Goal: Task Accomplishment & Management: Manage account settings

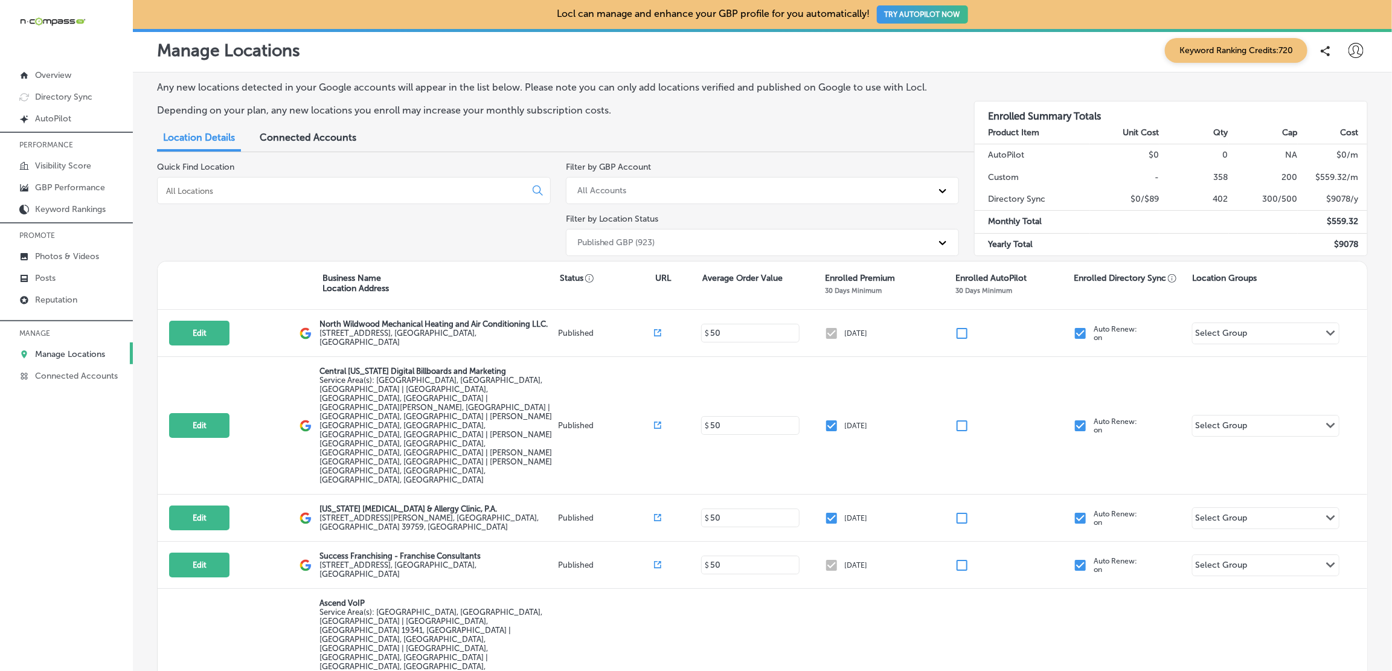
click at [228, 182] on div at bounding box center [354, 190] width 394 height 27
click at [233, 194] on input at bounding box center [344, 190] width 358 height 11
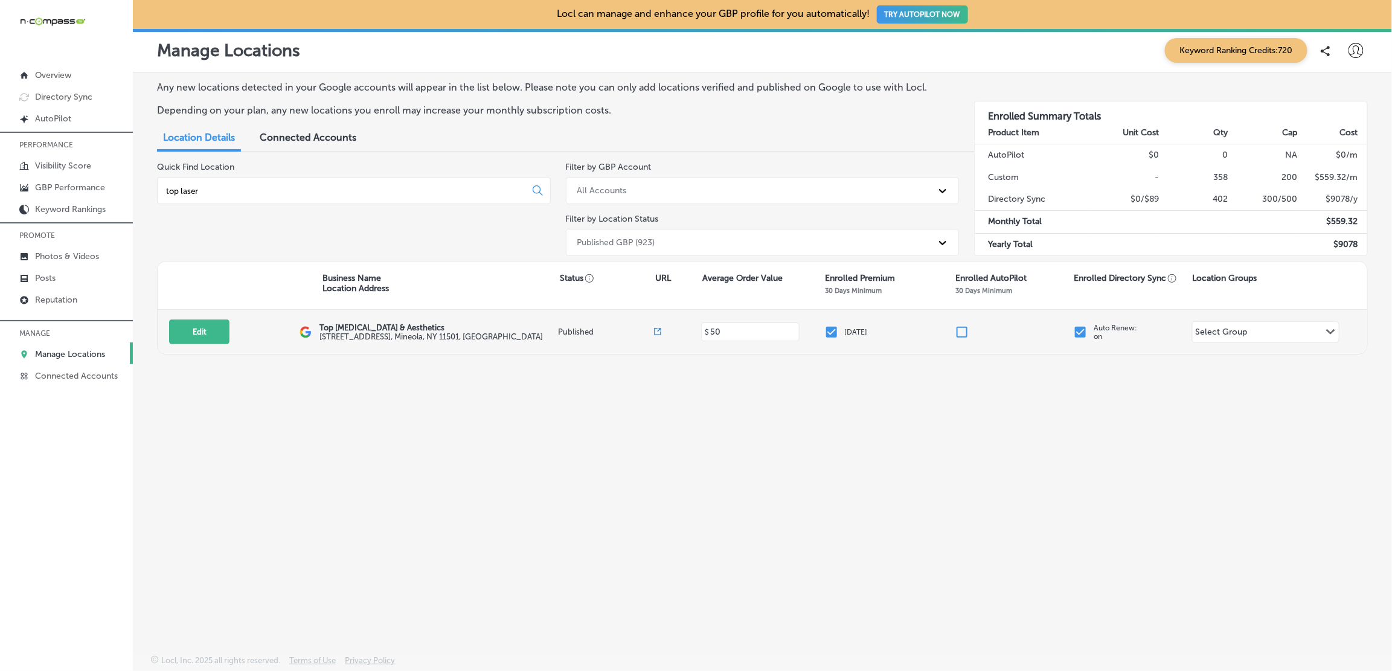
type input "top laser"
click at [182, 314] on div "Edit This location is not published yet. Top [MEDICAL_DATA] & Aesthetics [STREE…" at bounding box center [763, 332] width 1210 height 44
click at [179, 335] on button "Edit" at bounding box center [199, 331] width 60 height 25
select select "US"
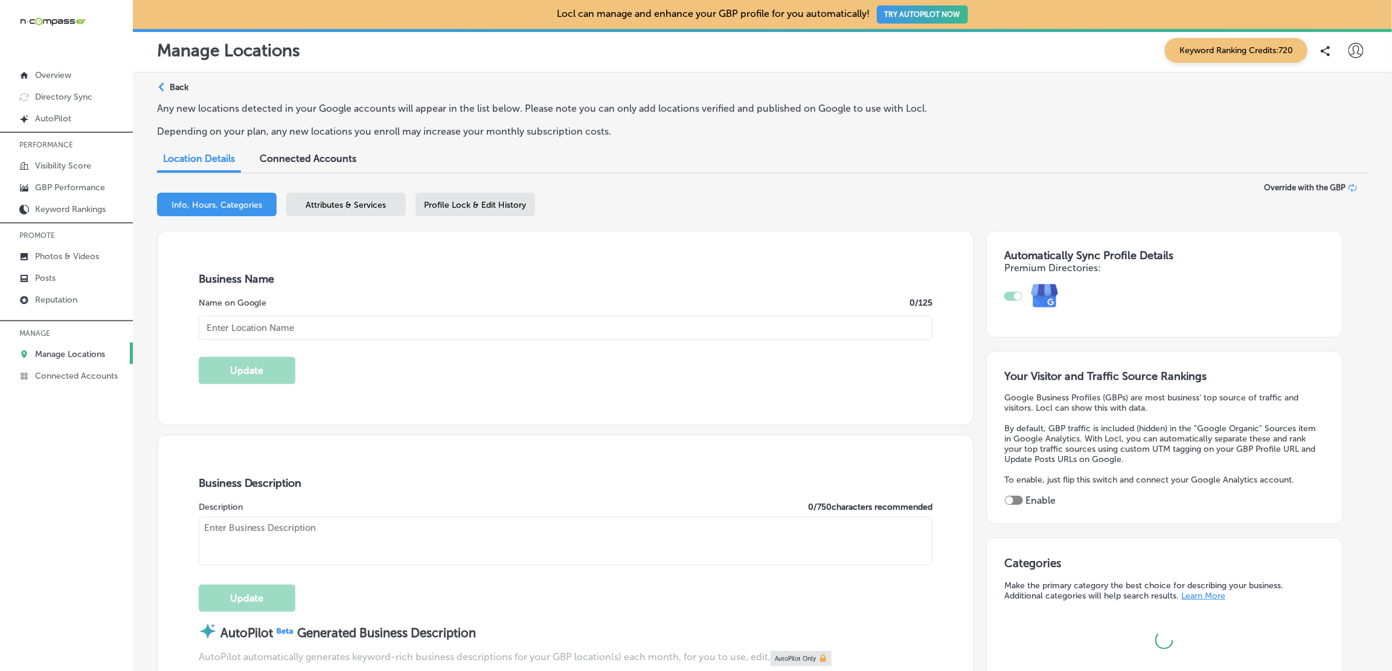
type input "Top [MEDICAL_DATA] & Aesthetics"
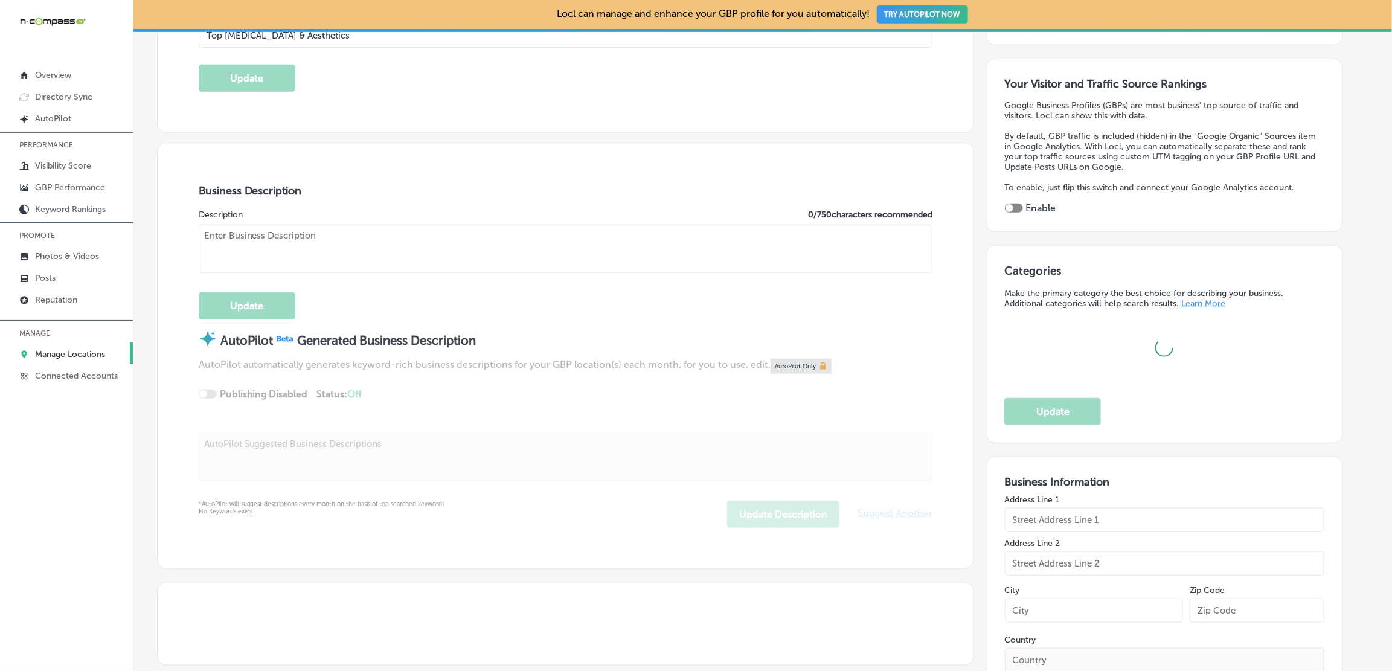
scroll to position [34, 0]
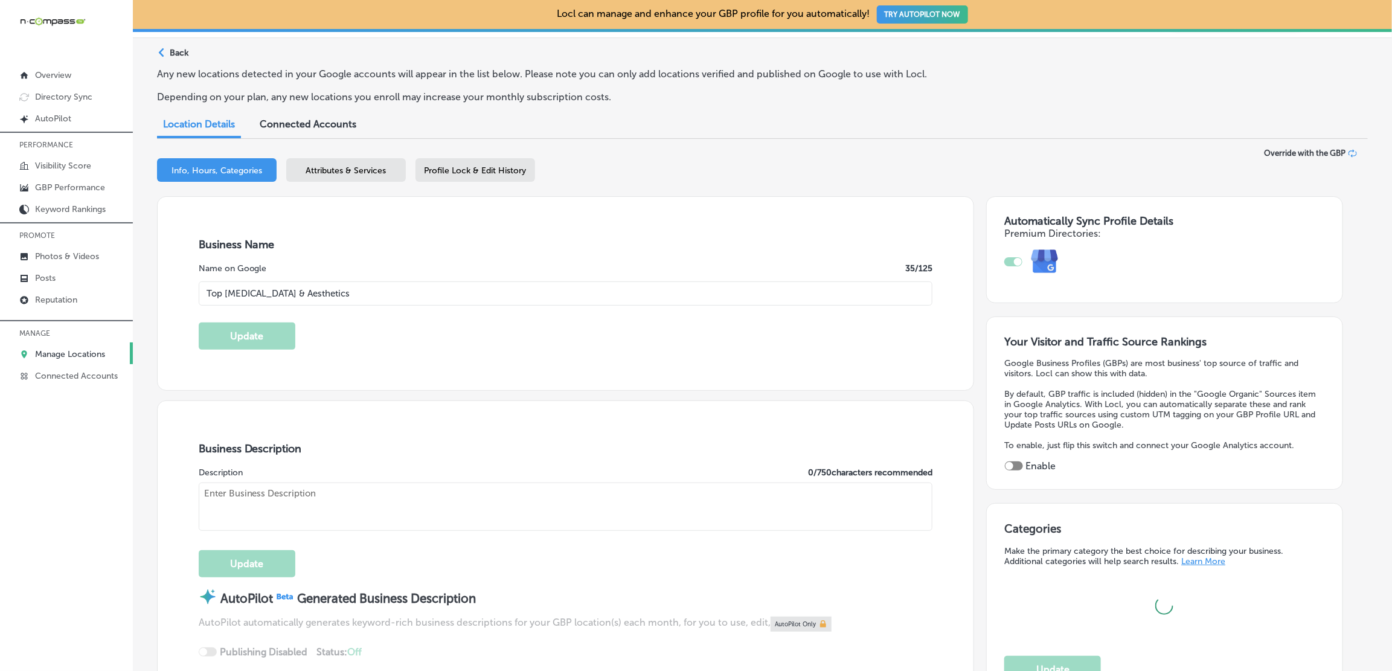
type input "[STREET_ADDRESS]"
type input "Mineola"
type input "11501"
type input "US"
type input "[URL][DOMAIN_NAME]"
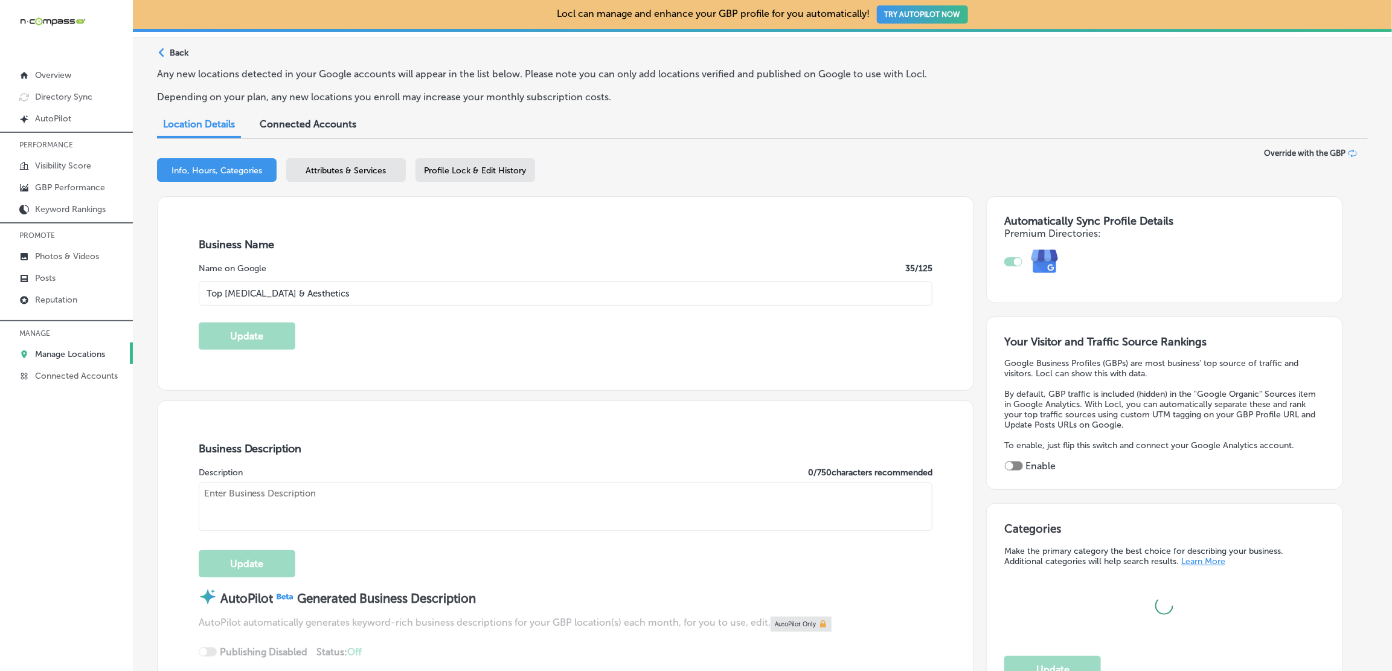
scroll to position [0, 0]
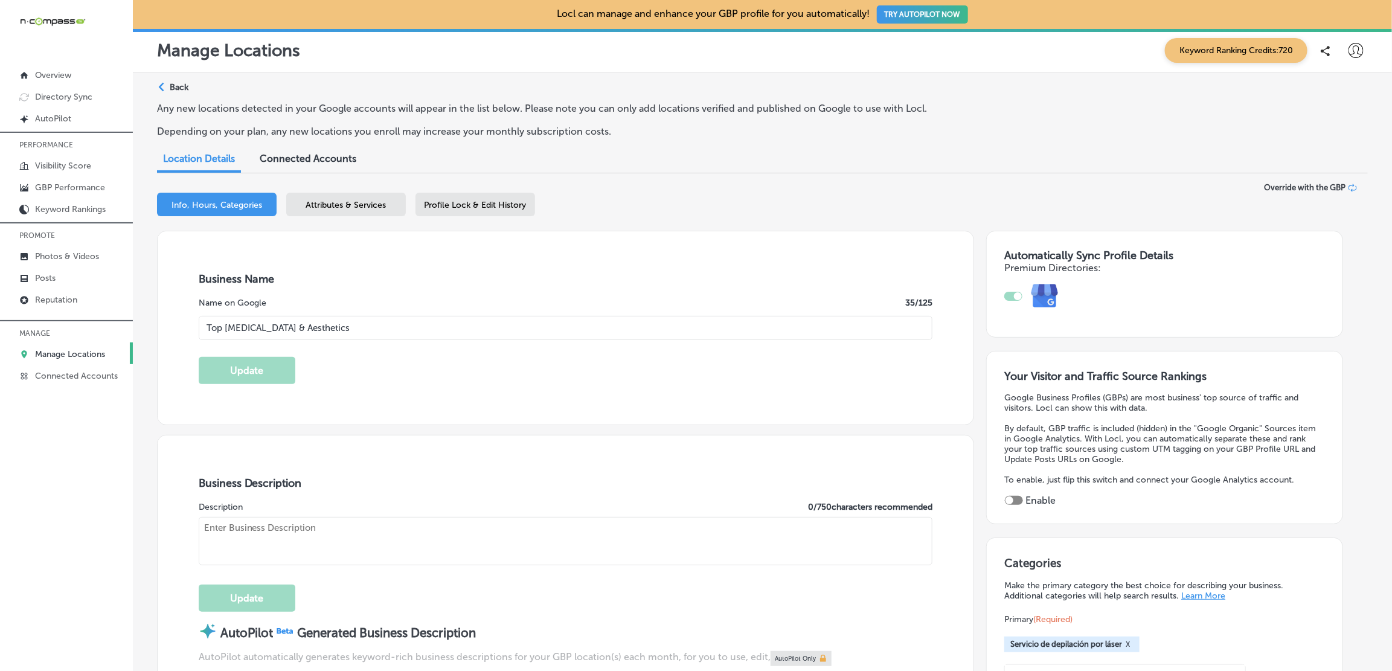
checkbox input "true"
type textarea "Top [MEDICAL_DATA] & Aesthetics is a state-of-the-art [MEDICAL_DATA] spa servin…"
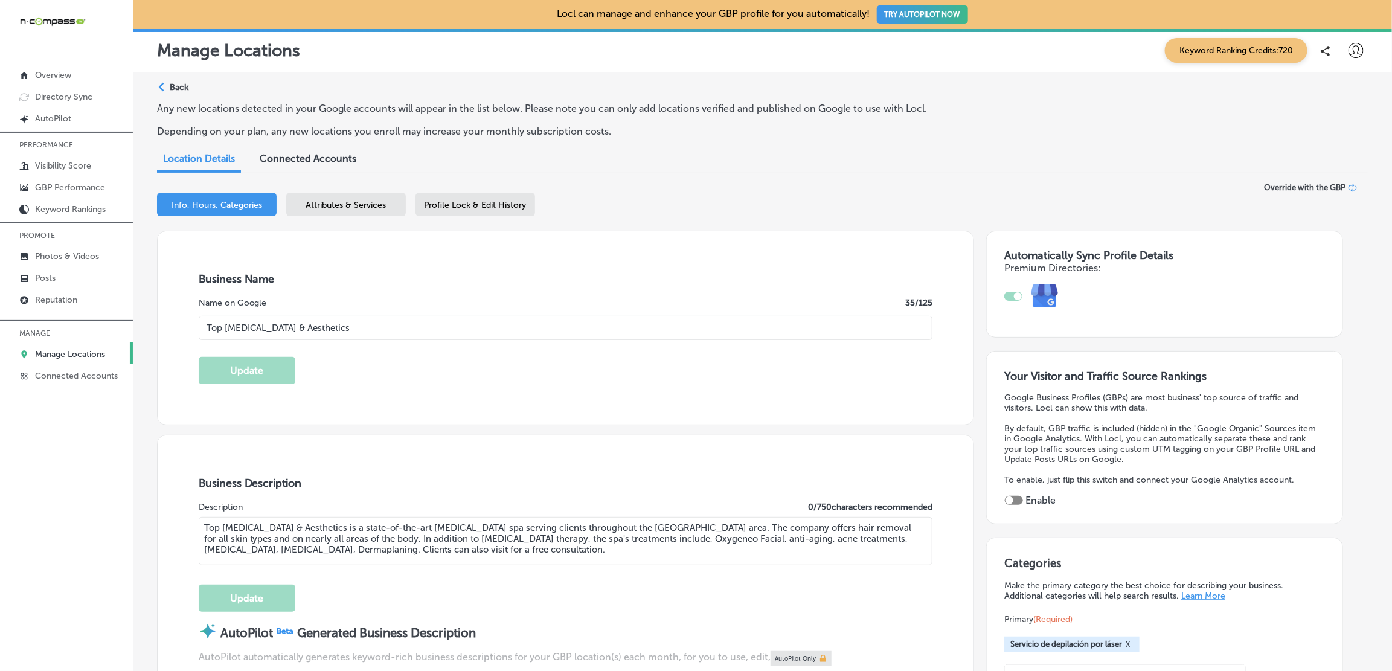
type input "[PHONE_NUMBER]"
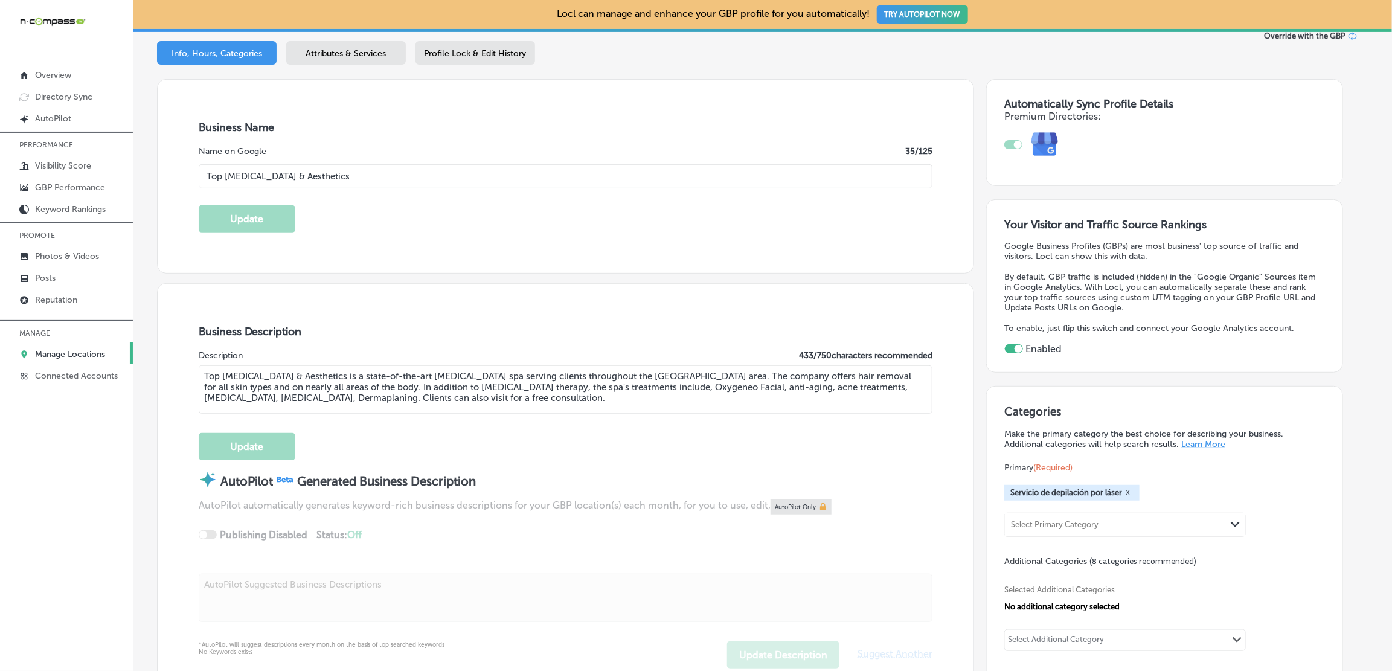
scroll to position [277, 0]
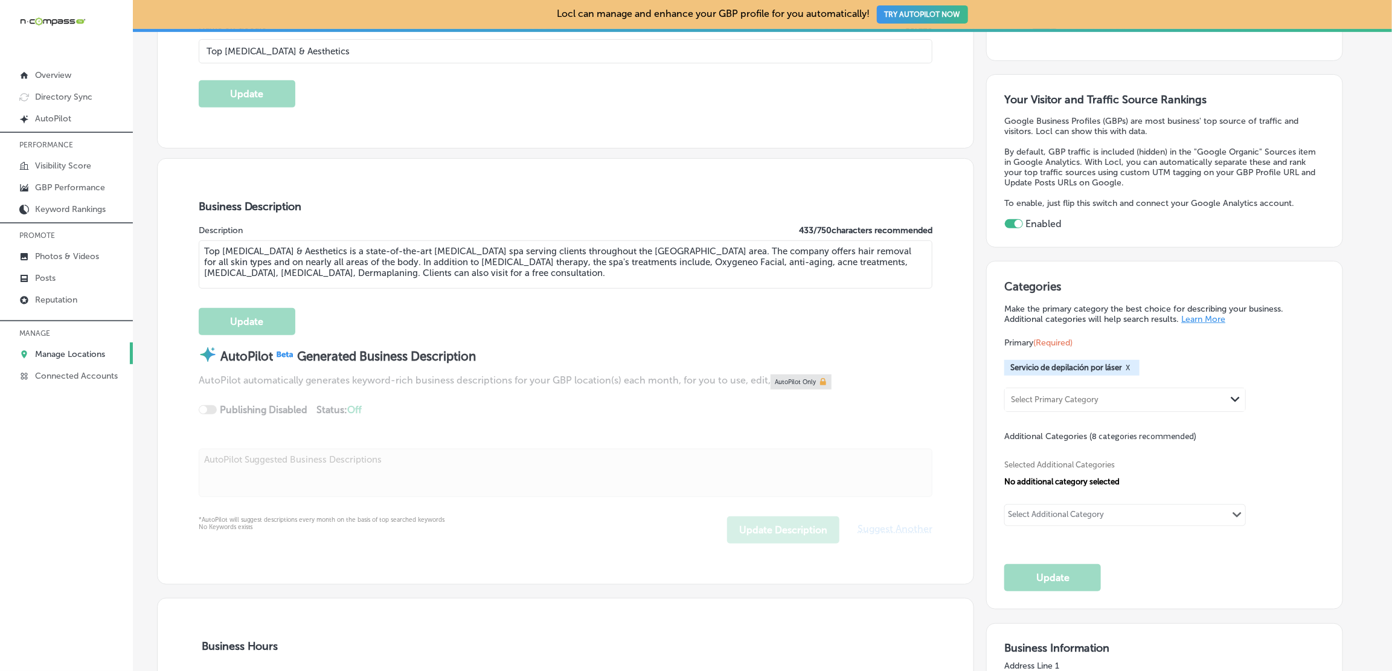
click at [1133, 364] on button "X" at bounding box center [1127, 368] width 11 height 10
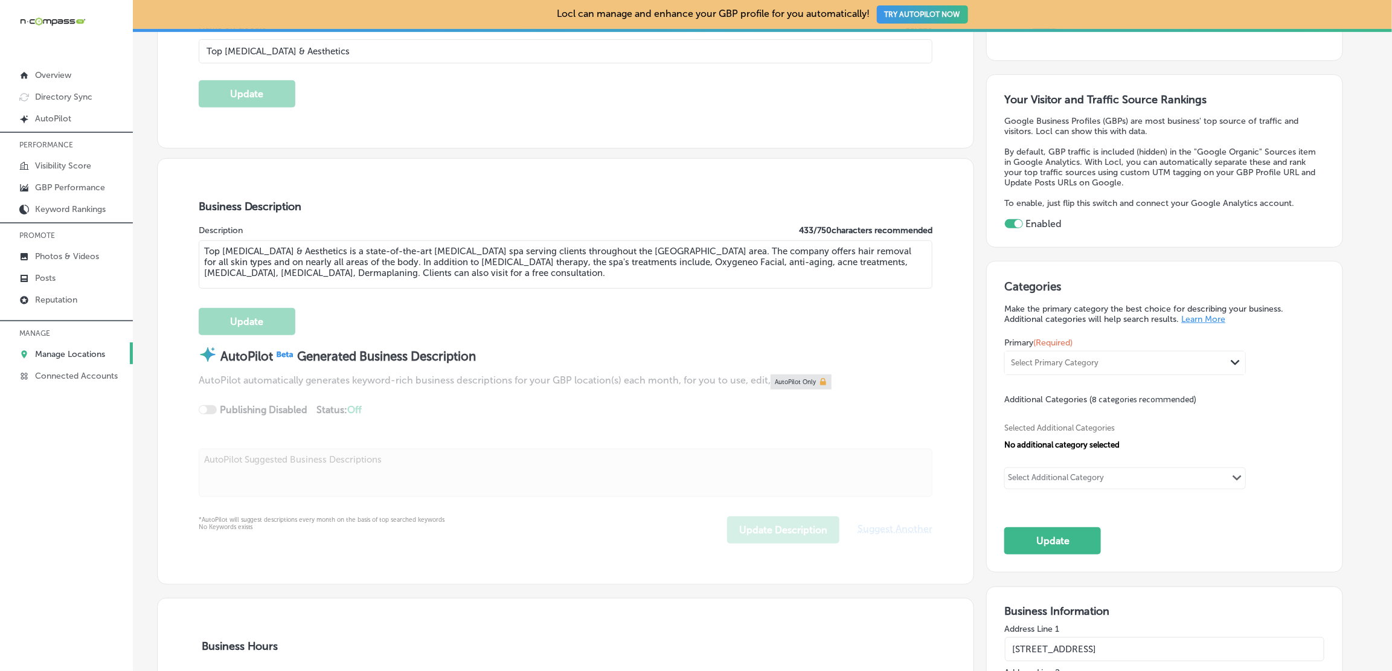
click at [1083, 354] on div "Select Primary Category" at bounding box center [1115, 362] width 221 height 16
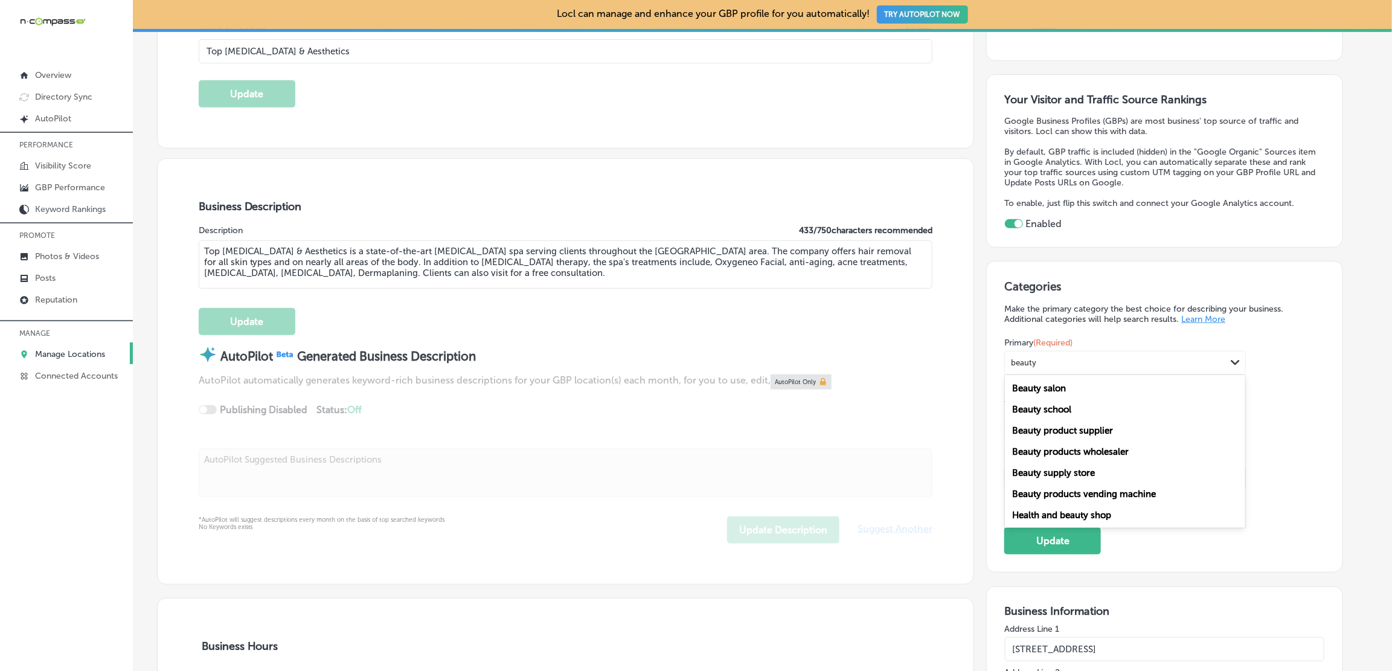
click at [1063, 385] on label "Beauty salon" at bounding box center [1039, 388] width 54 height 11
type input "beauty"
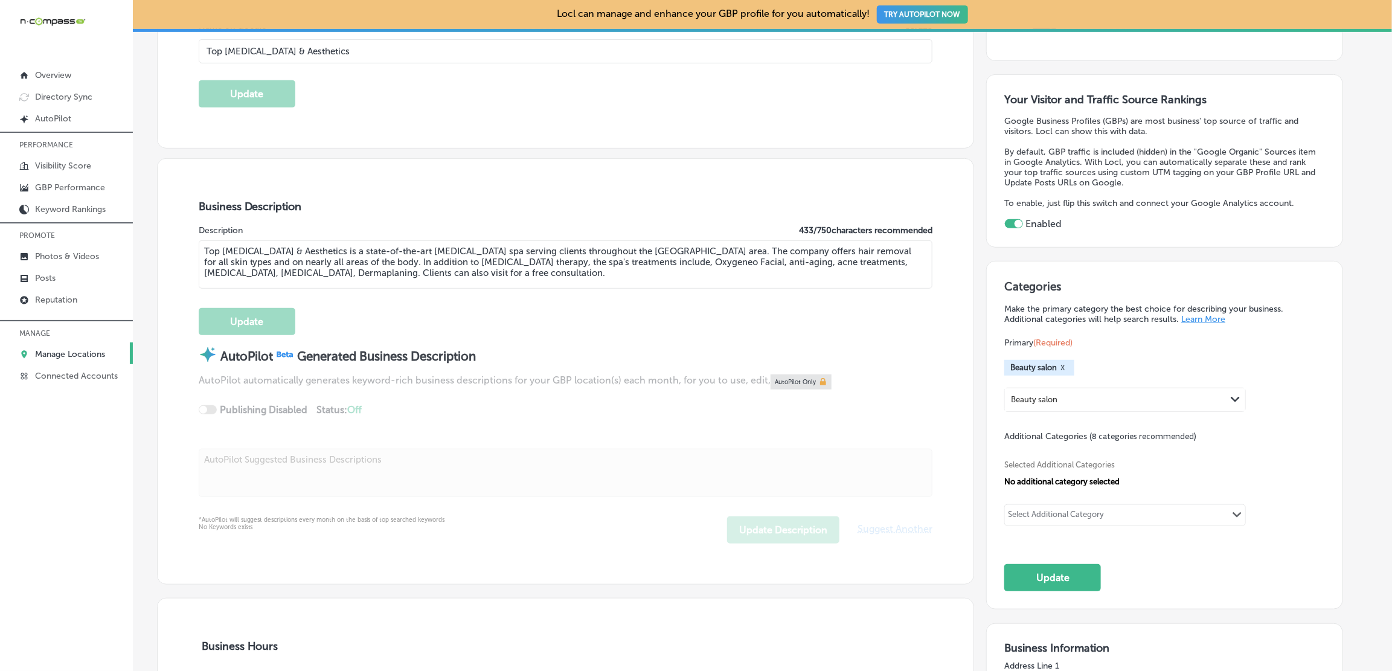
click at [1092, 501] on div "Selected Additional Categories No additional category selected Select Additiona…" at bounding box center [1164, 491] width 320 height 99
click at [1092, 507] on div "Select Additional Category" at bounding box center [1056, 515] width 103 height 17
click at [1048, 539] on div "Spa" at bounding box center [1125, 540] width 226 height 14
type input "spa"
click at [1129, 512] on div "Select Additional Category Path Created with Sketch." at bounding box center [1125, 521] width 240 height 21
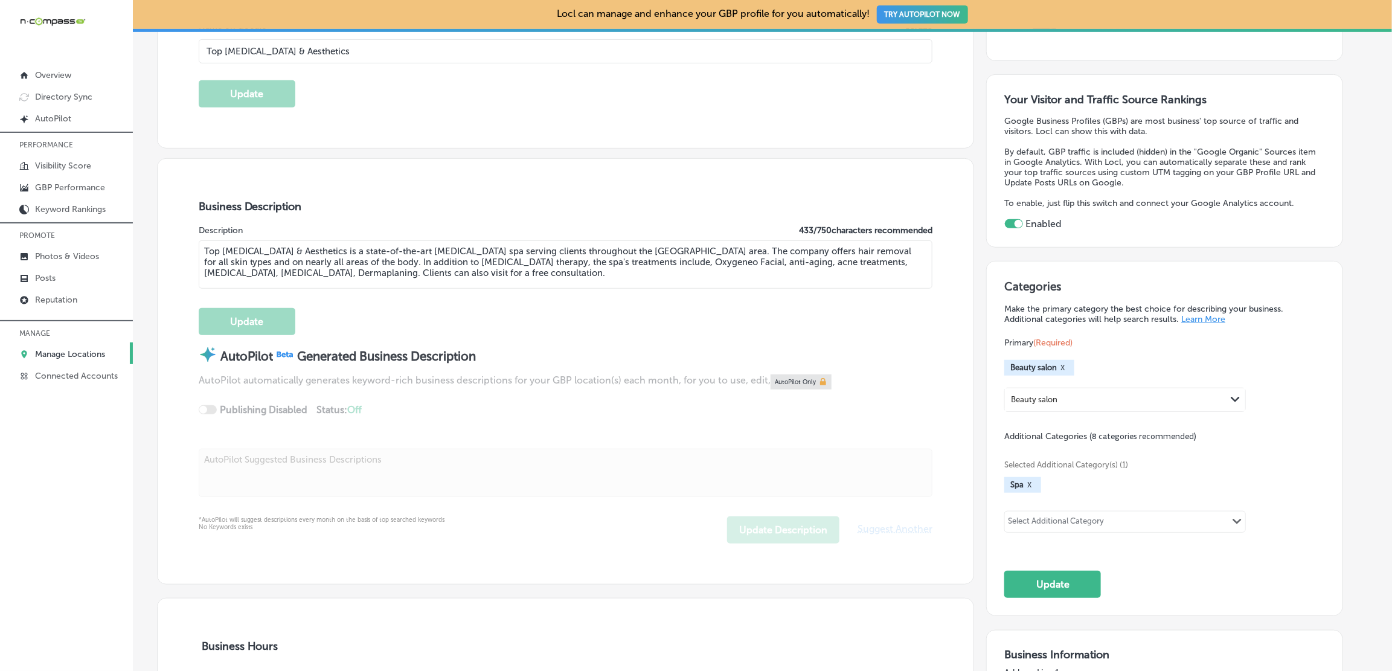
click at [1066, 363] on button "X" at bounding box center [1062, 368] width 11 height 10
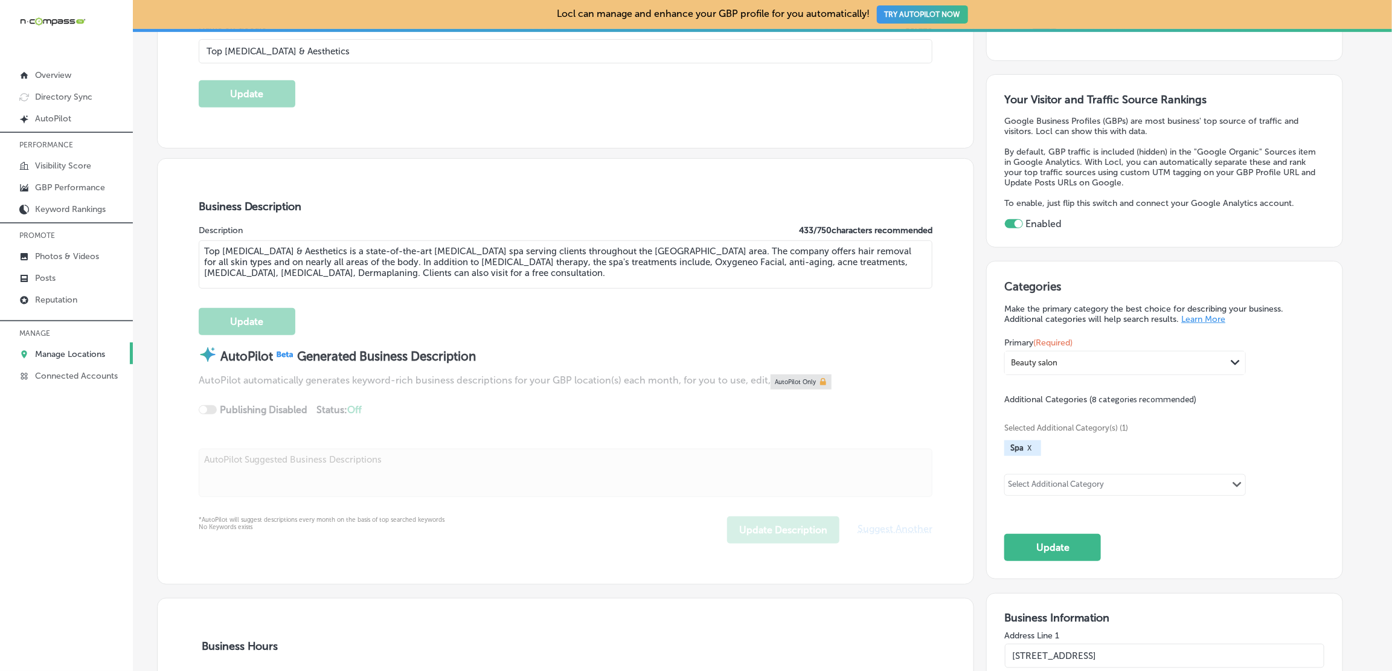
click at [1048, 359] on div "Beauty salon" at bounding box center [1034, 362] width 46 height 9
drag, startPoint x: 1067, startPoint y: 357, endPoint x: 976, endPoint y: 355, distance: 91.2
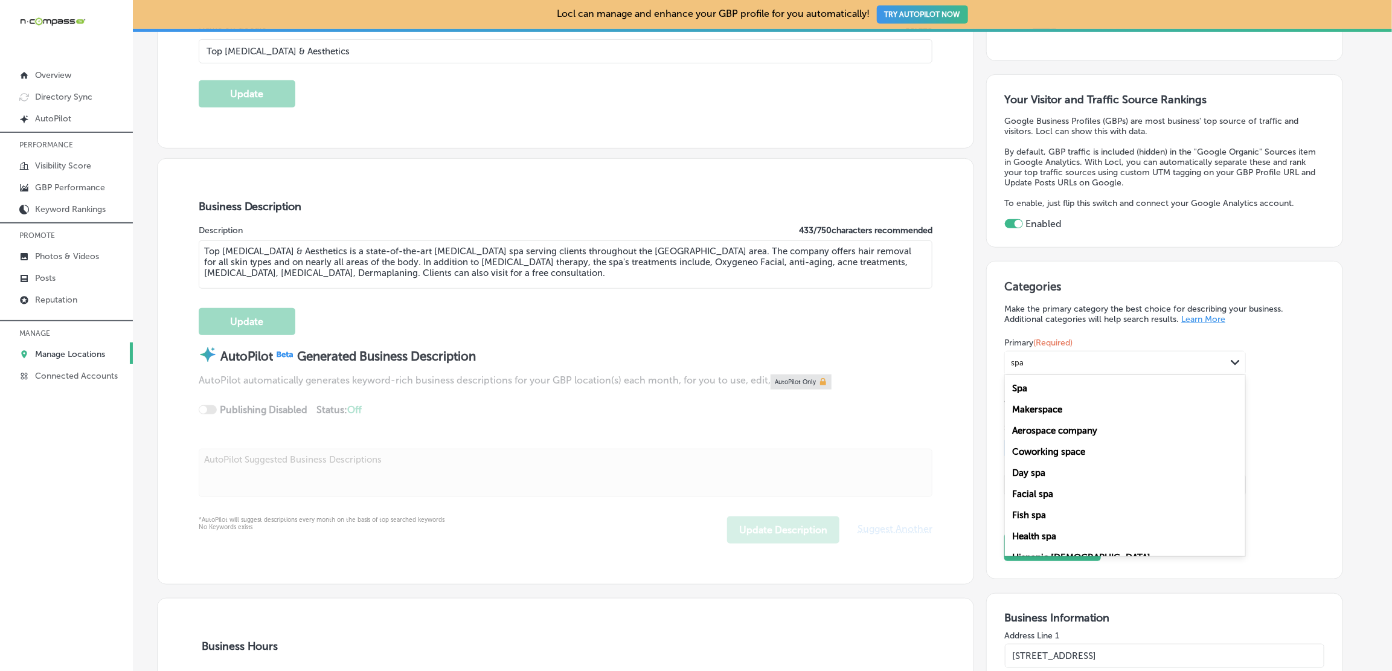
click at [1027, 389] on div "Spa" at bounding box center [1125, 387] width 240 height 21
type input "spa"
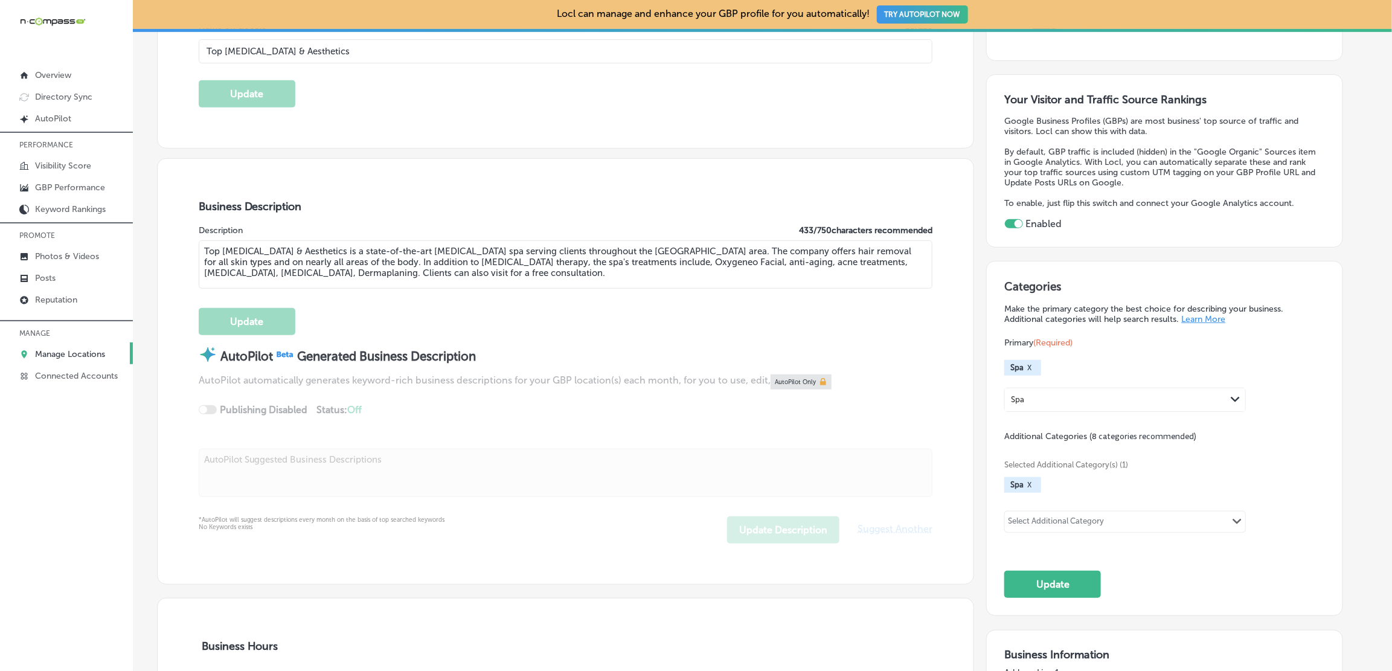
click at [1028, 482] on button "X" at bounding box center [1029, 485] width 11 height 10
drag, startPoint x: 1028, startPoint y: 501, endPoint x: 1028, endPoint y: 508, distance: 7.2
click at [1028, 501] on div "Selected Additional Categories No additional category selected Select Additiona…" at bounding box center [1164, 491] width 320 height 99
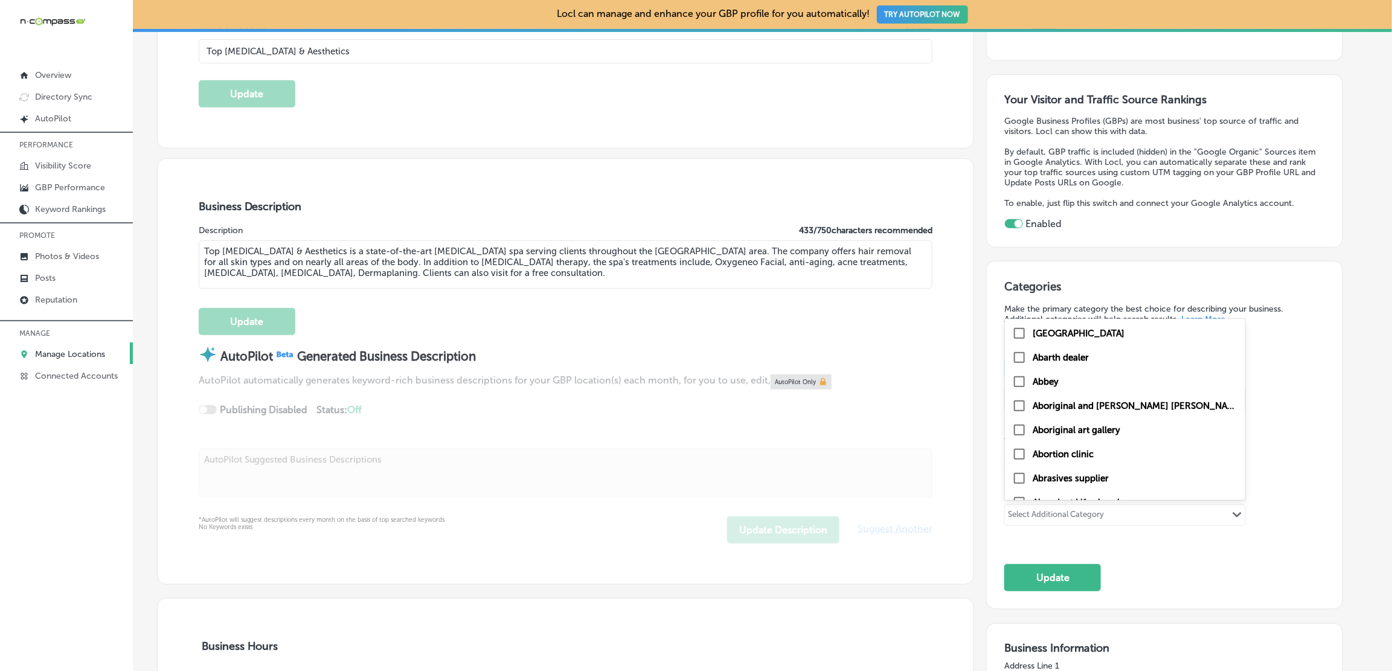
click at [1028, 510] on div "Select Additional Category" at bounding box center [1056, 517] width 96 height 14
click at [1018, 403] on input "checkbox" at bounding box center [1019, 406] width 14 height 14
type input "laser"
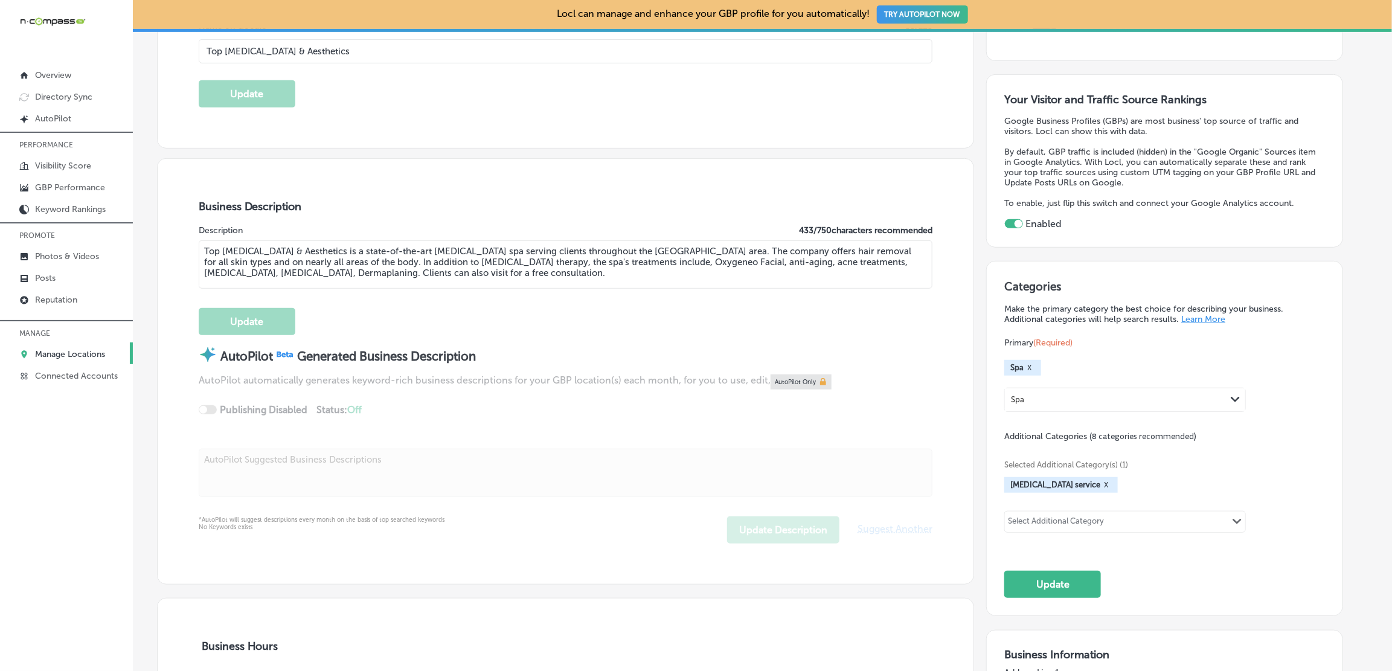
click at [1056, 511] on div "Select Additional Category Path Created with Sketch." at bounding box center [1125, 521] width 240 height 21
click at [1059, 467] on label "Facial spa" at bounding box center [1053, 468] width 41 height 11
type input "facial"
click at [1082, 528] on div "Select Additional Category Path Created with Sketch." at bounding box center [1125, 521] width 240 height 21
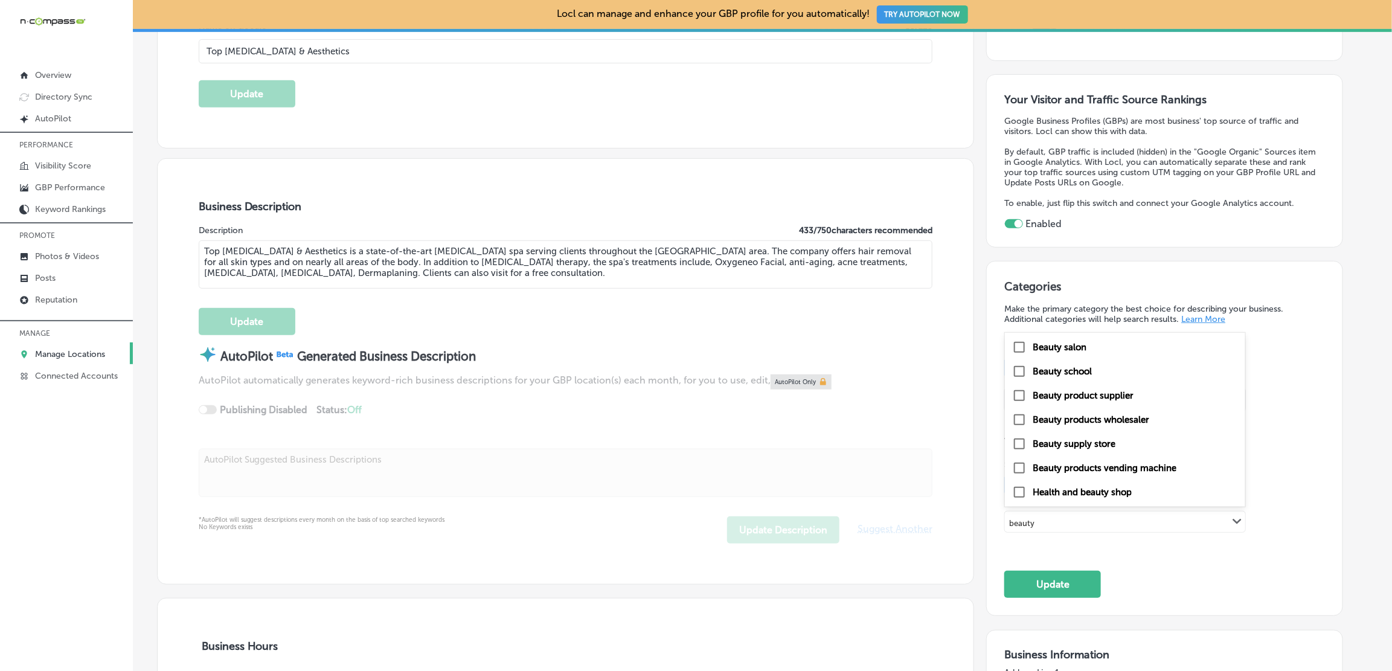
click at [1065, 345] on label "Beauty salon" at bounding box center [1060, 347] width 54 height 11
type input "beauty"
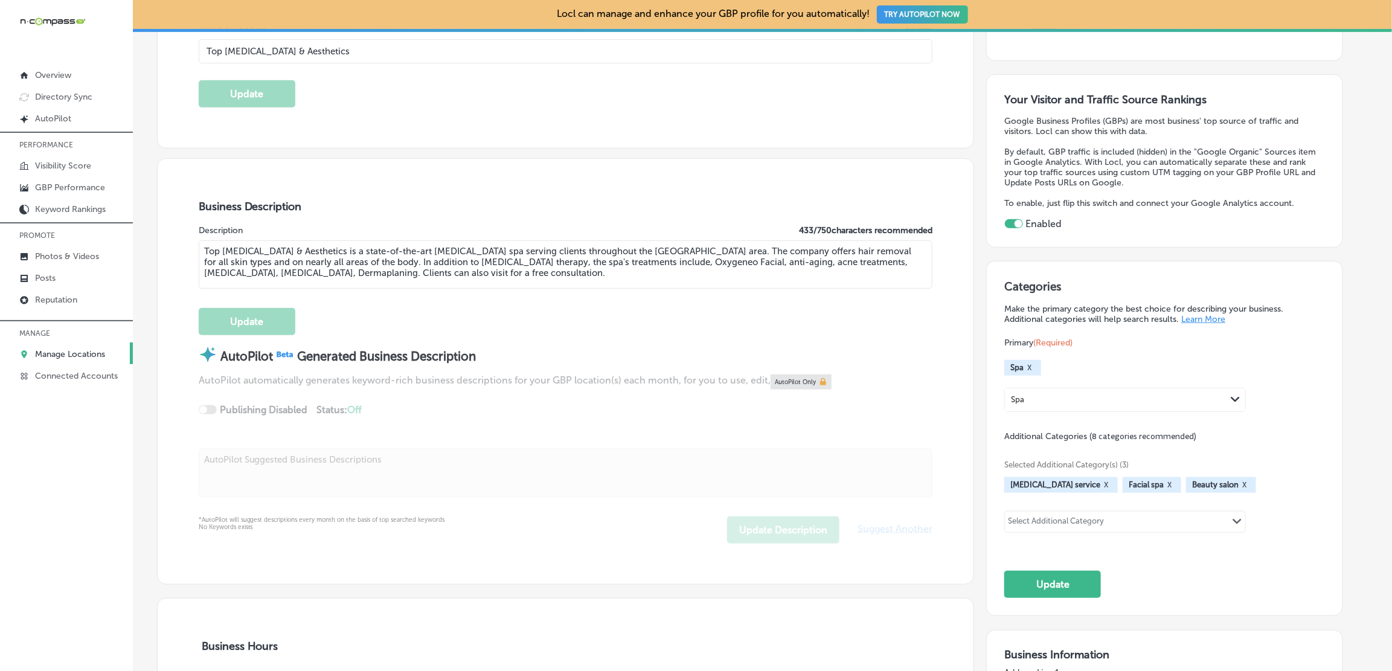
click at [1080, 516] on div "Select Additional Category" at bounding box center [1056, 523] width 96 height 14
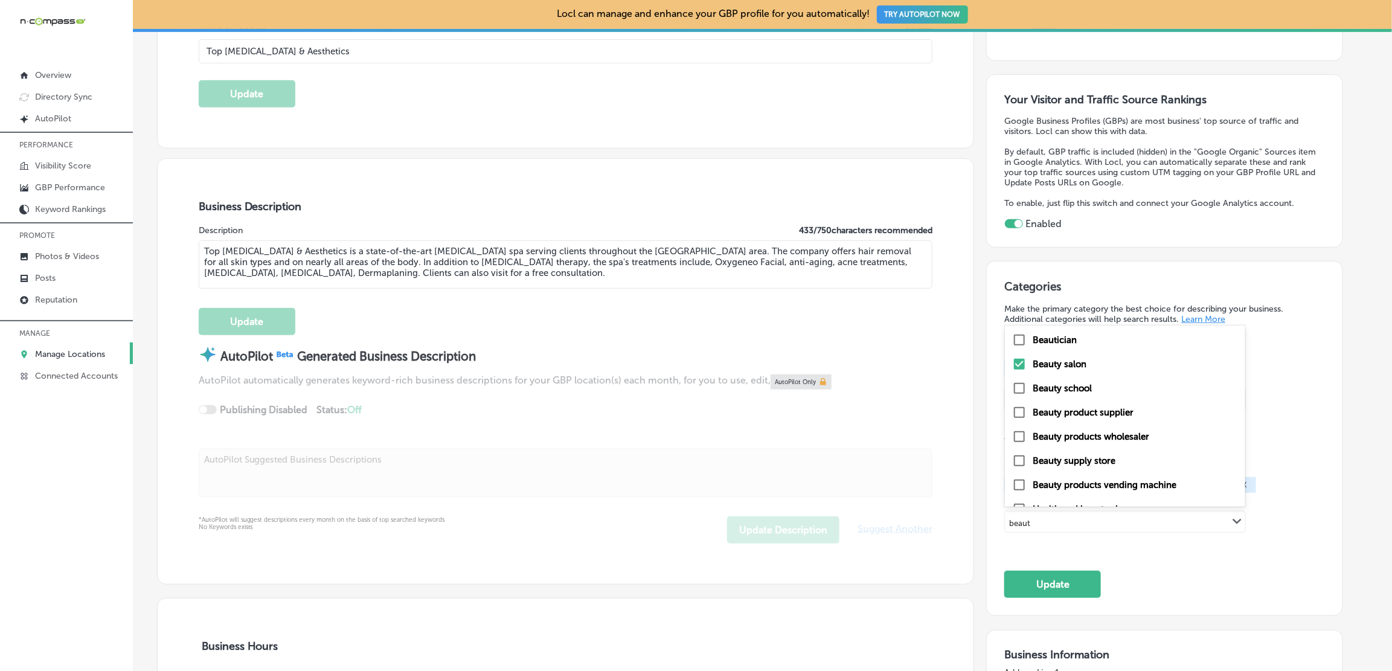
scroll to position [16, 0]
click at [1060, 492] on label "Health and beauty shop" at bounding box center [1082, 492] width 99 height 11
type input "beaut"
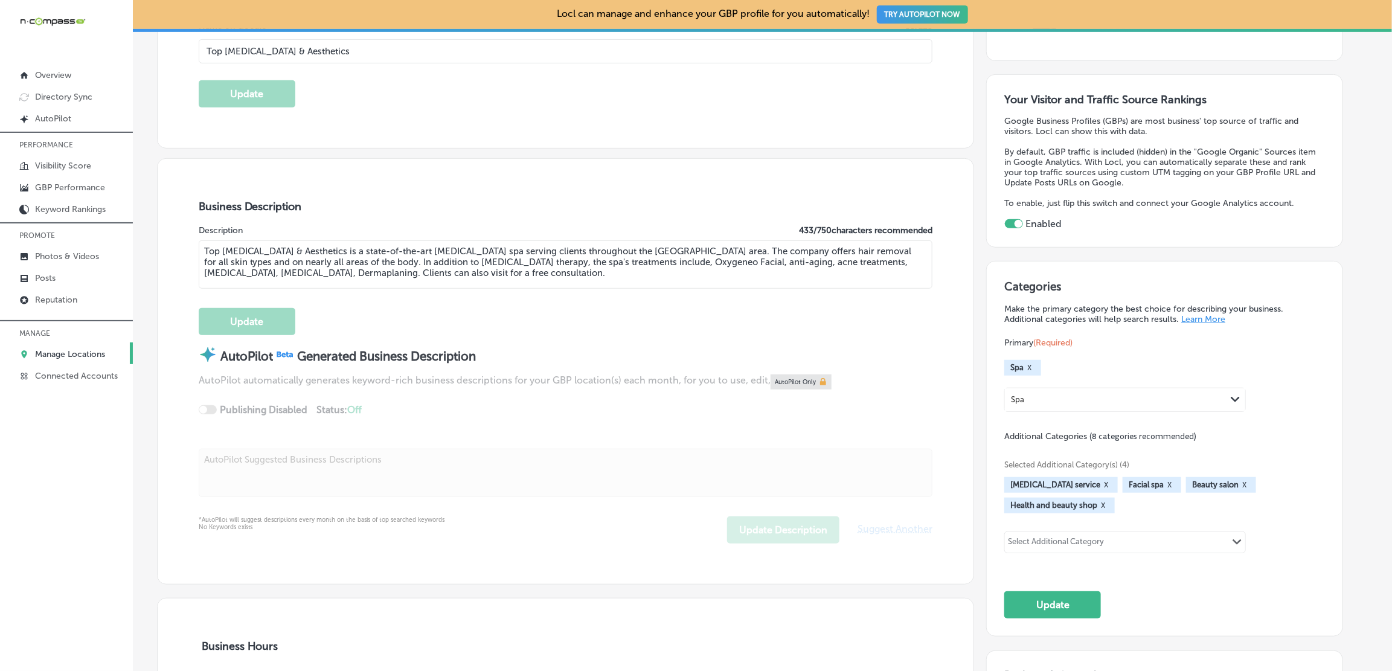
click at [1100, 541] on div "Select Additional Category" at bounding box center [1056, 544] width 96 height 14
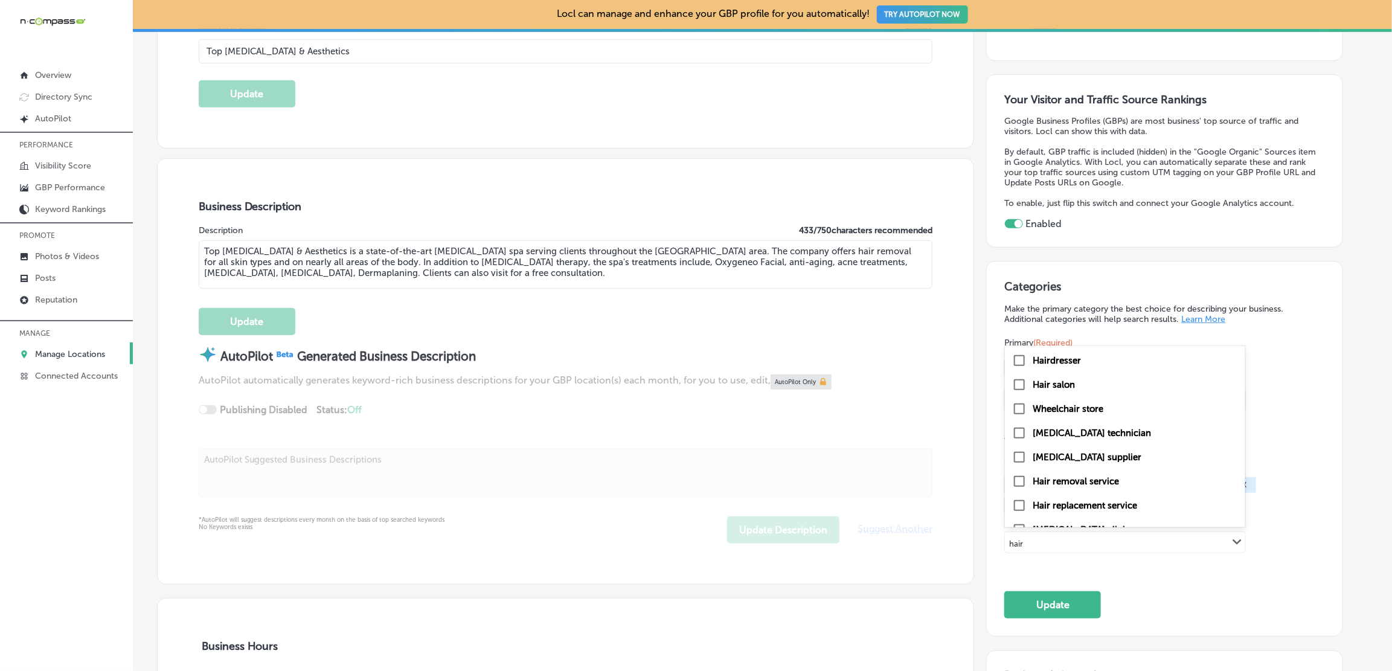
click at [1107, 478] on label "Hair removal service" at bounding box center [1076, 481] width 86 height 11
type input "hair"
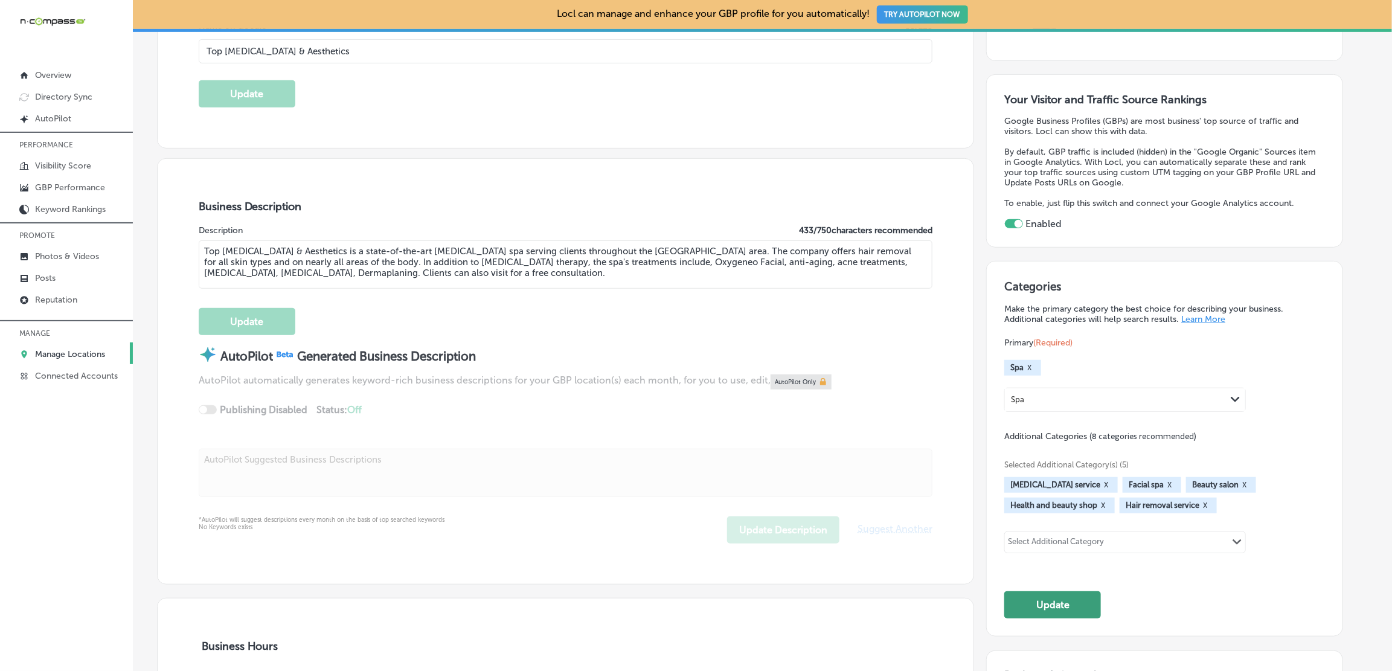
click at [1027, 607] on button "Update" at bounding box center [1052, 604] width 97 height 27
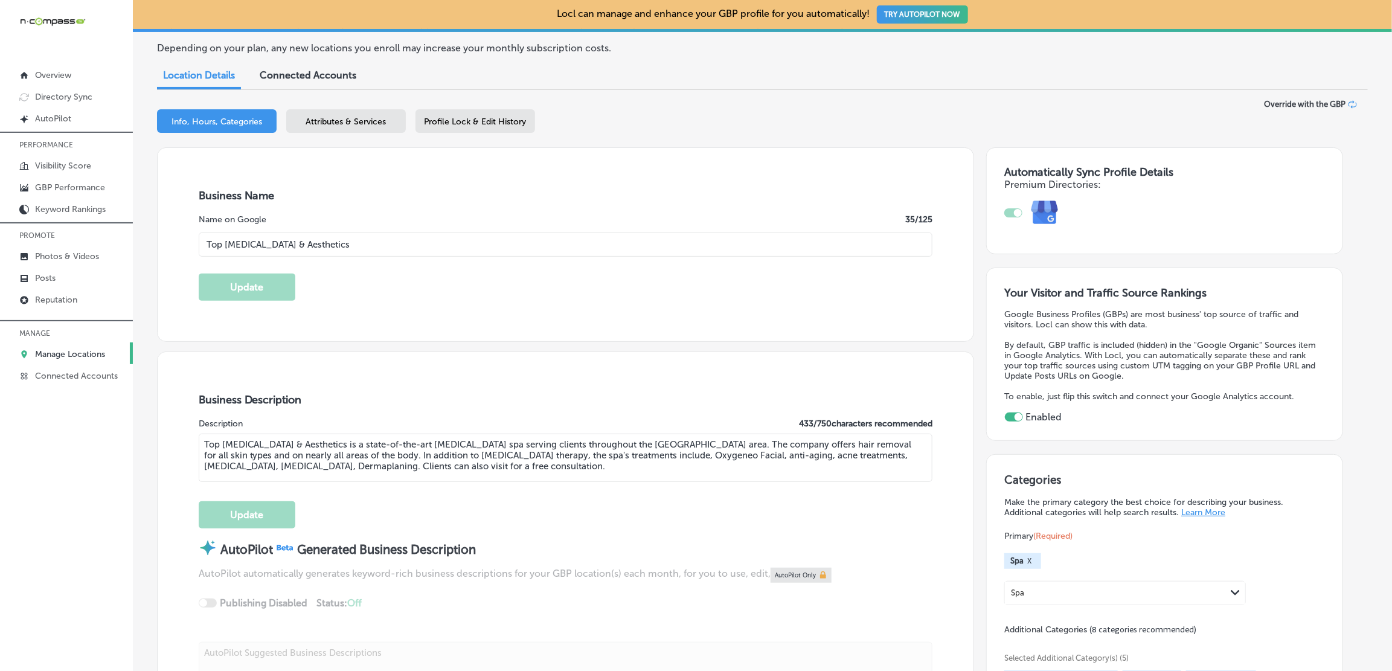
scroll to position [0, 0]
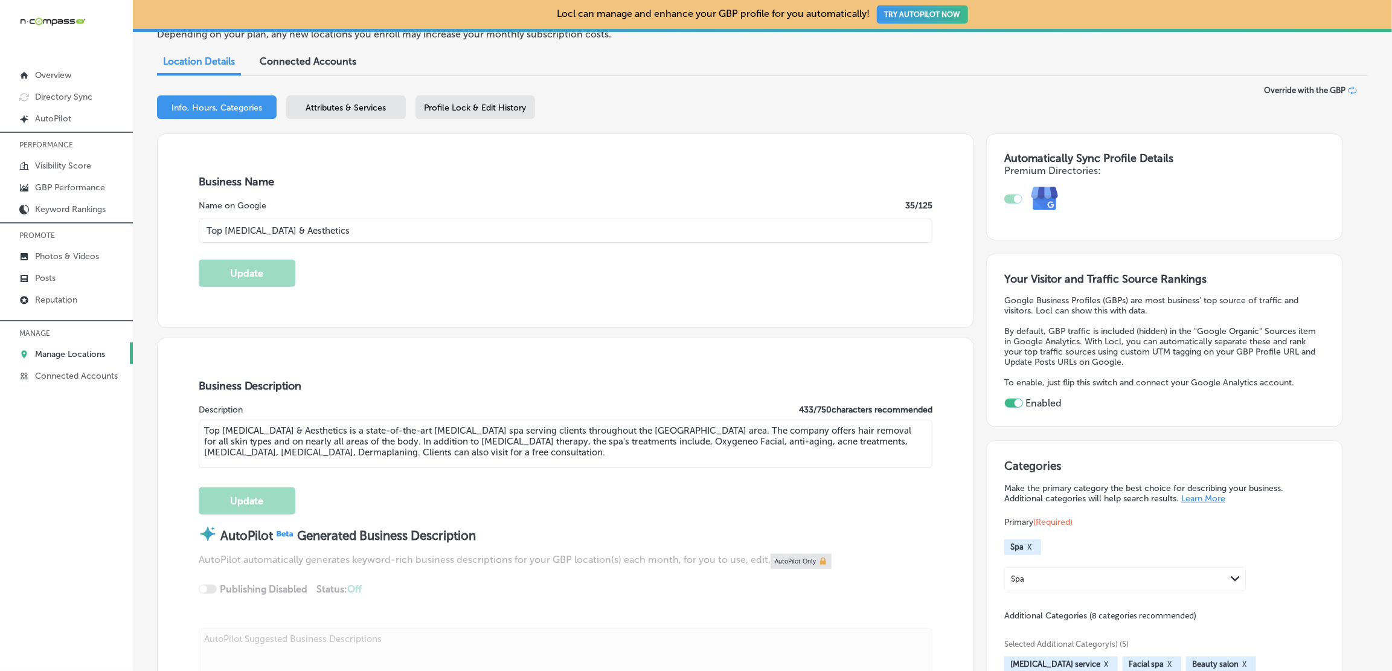
click at [462, 428] on textarea "Top [MEDICAL_DATA] & Aesthetics is a state-of-the-art [MEDICAL_DATA] spa servin…" at bounding box center [566, 444] width 734 height 48
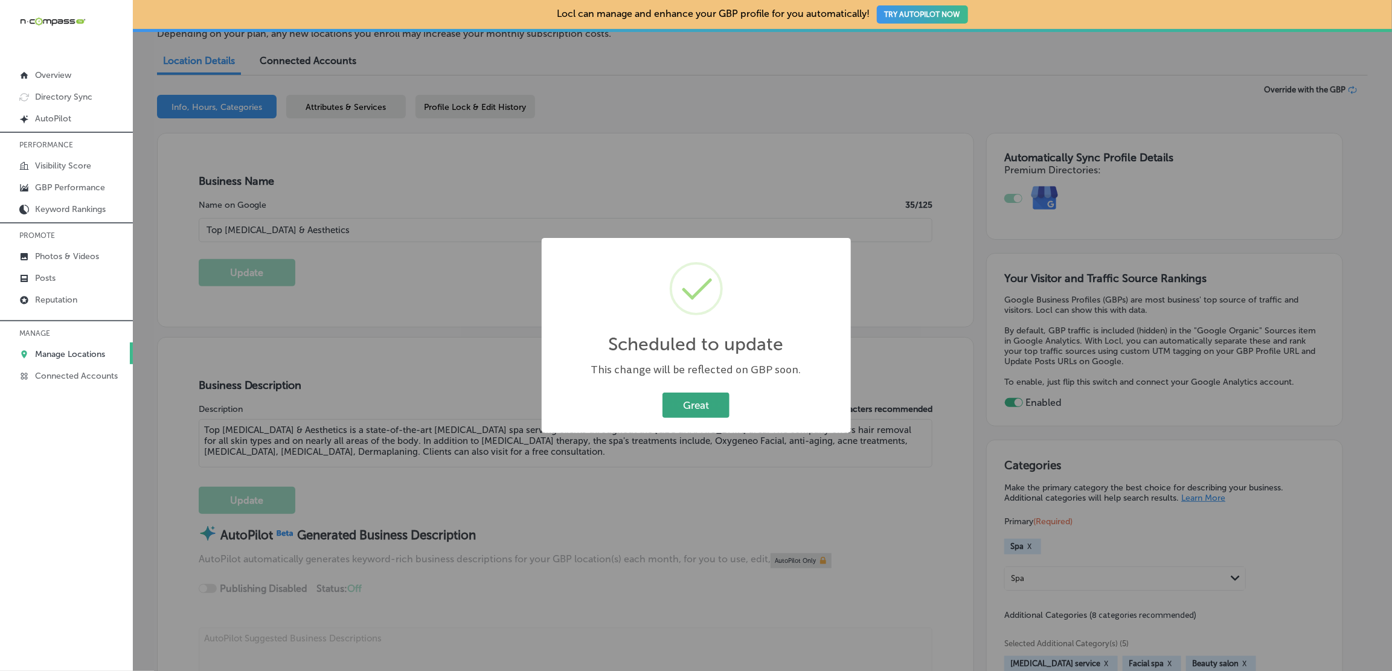
click at [693, 410] on button "Great" at bounding box center [695, 405] width 67 height 25
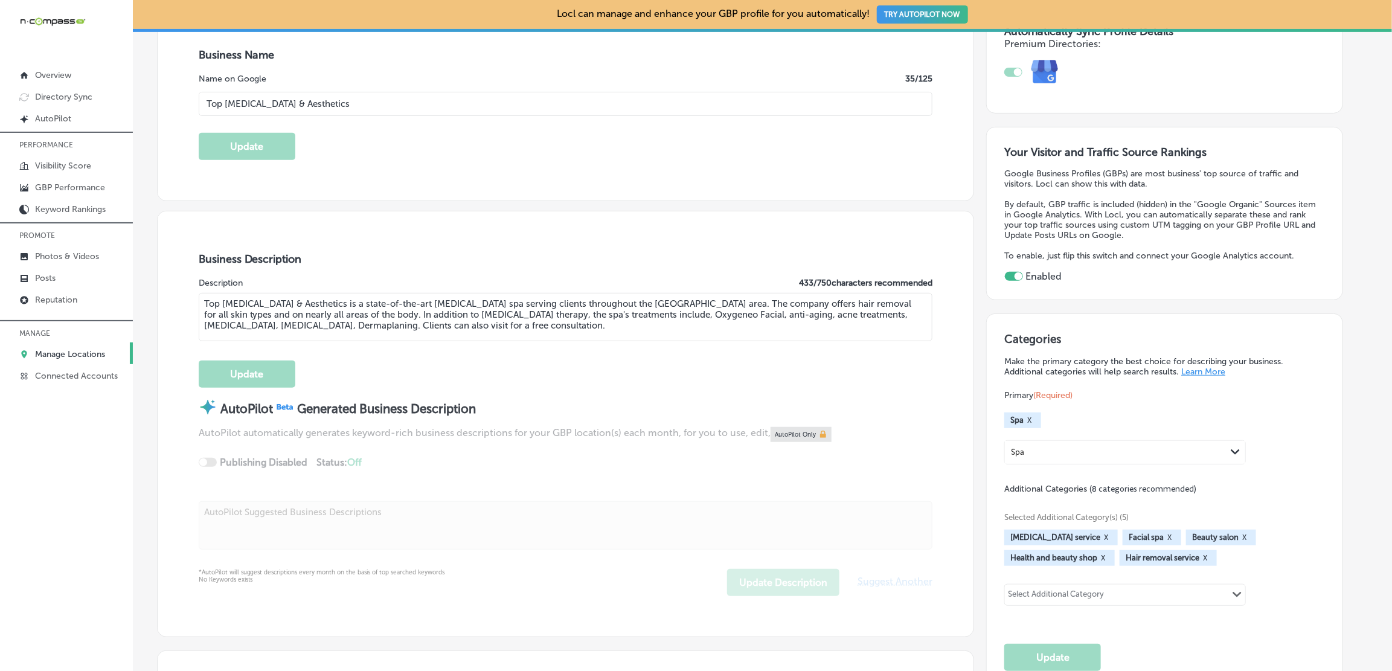
scroll to position [0, 0]
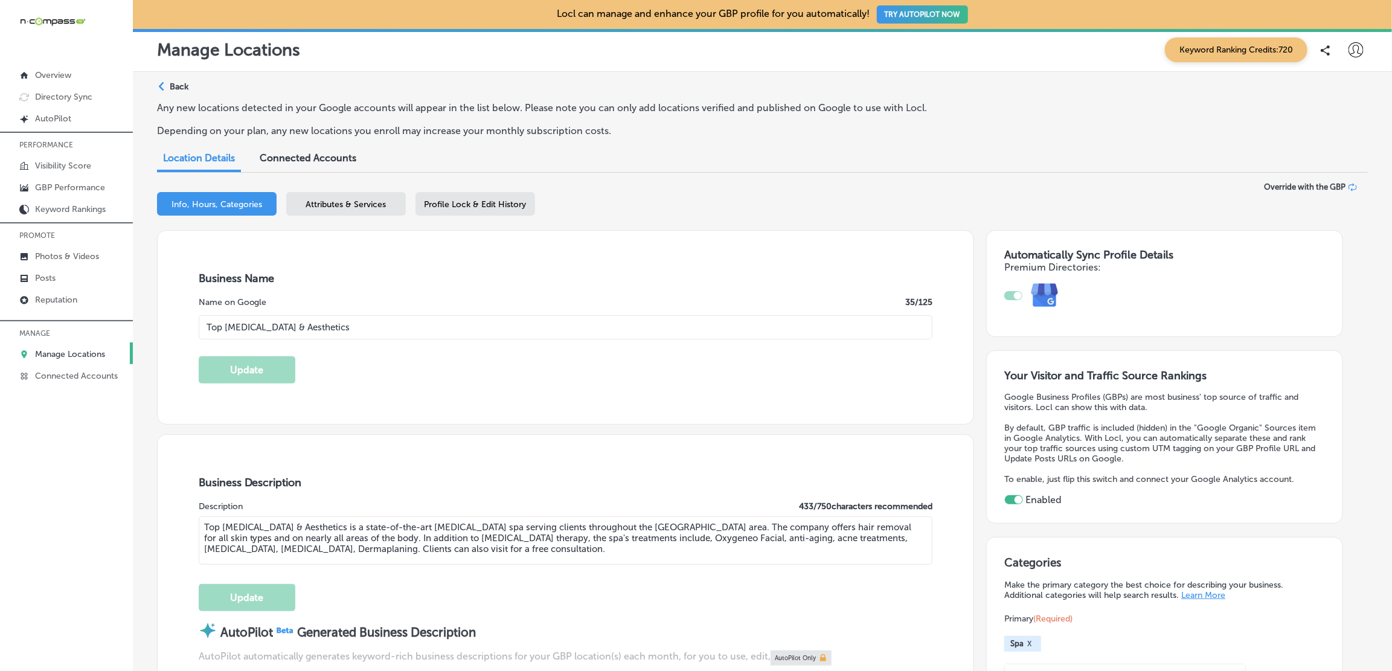
click at [477, 211] on div "Profile Lock & Edit History" at bounding box center [475, 204] width 120 height 24
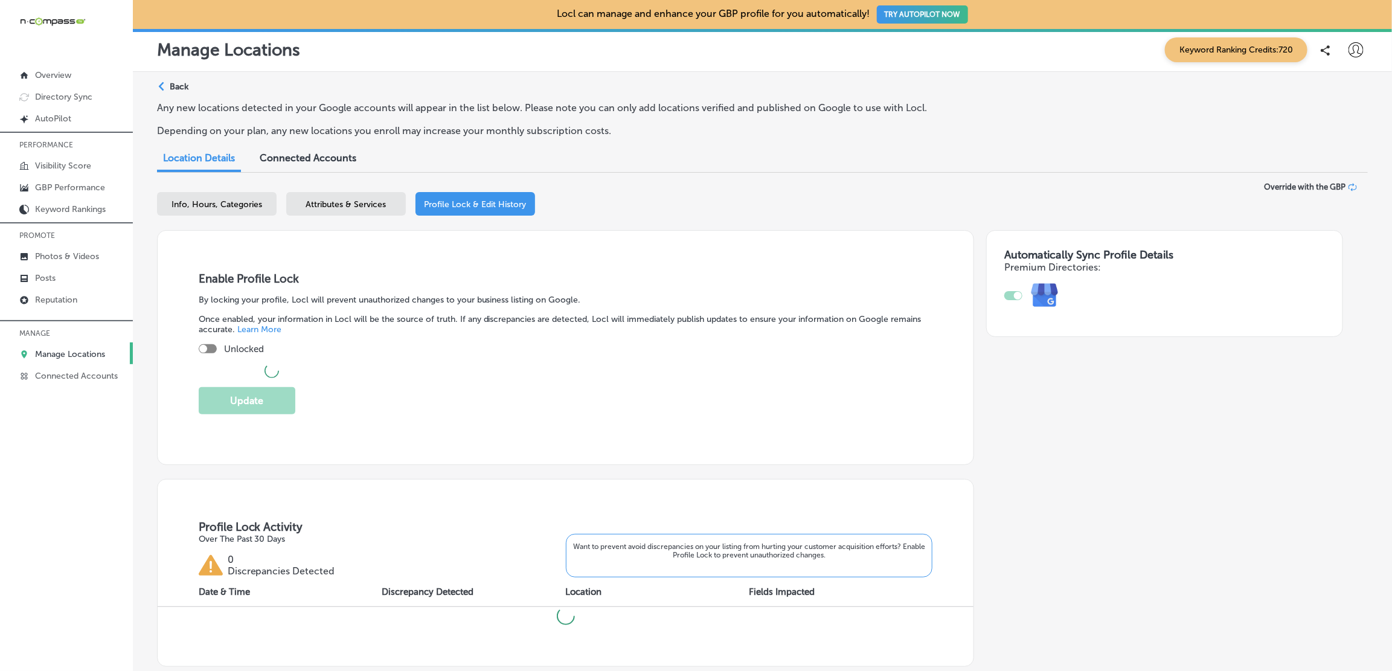
checkbox input "true"
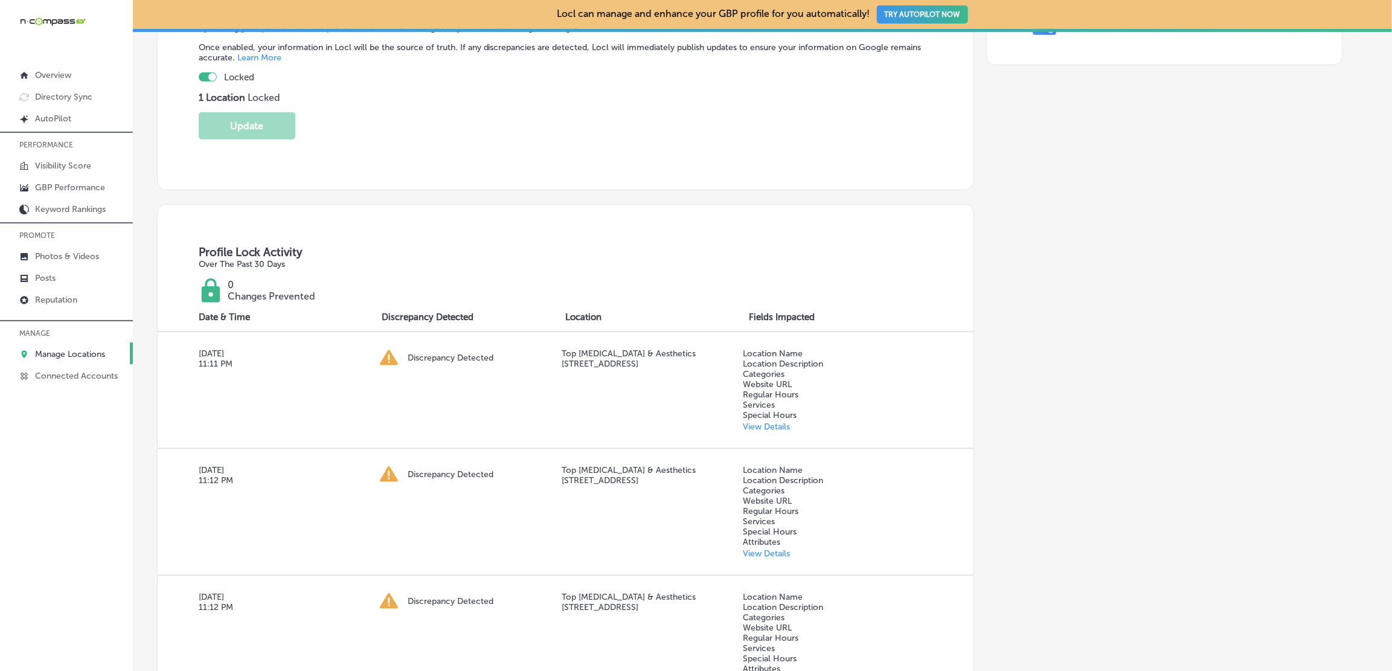
scroll to position [283, 0]
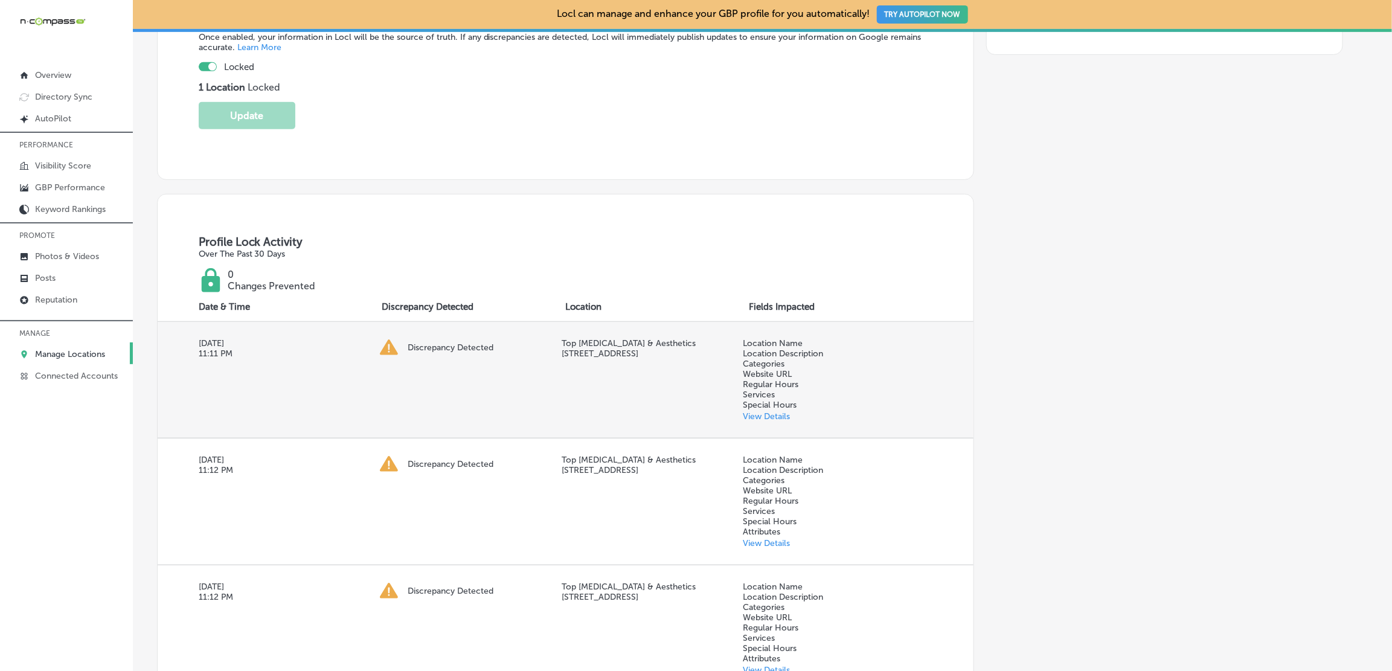
click at [771, 412] on link "View Details" at bounding box center [766, 416] width 47 height 10
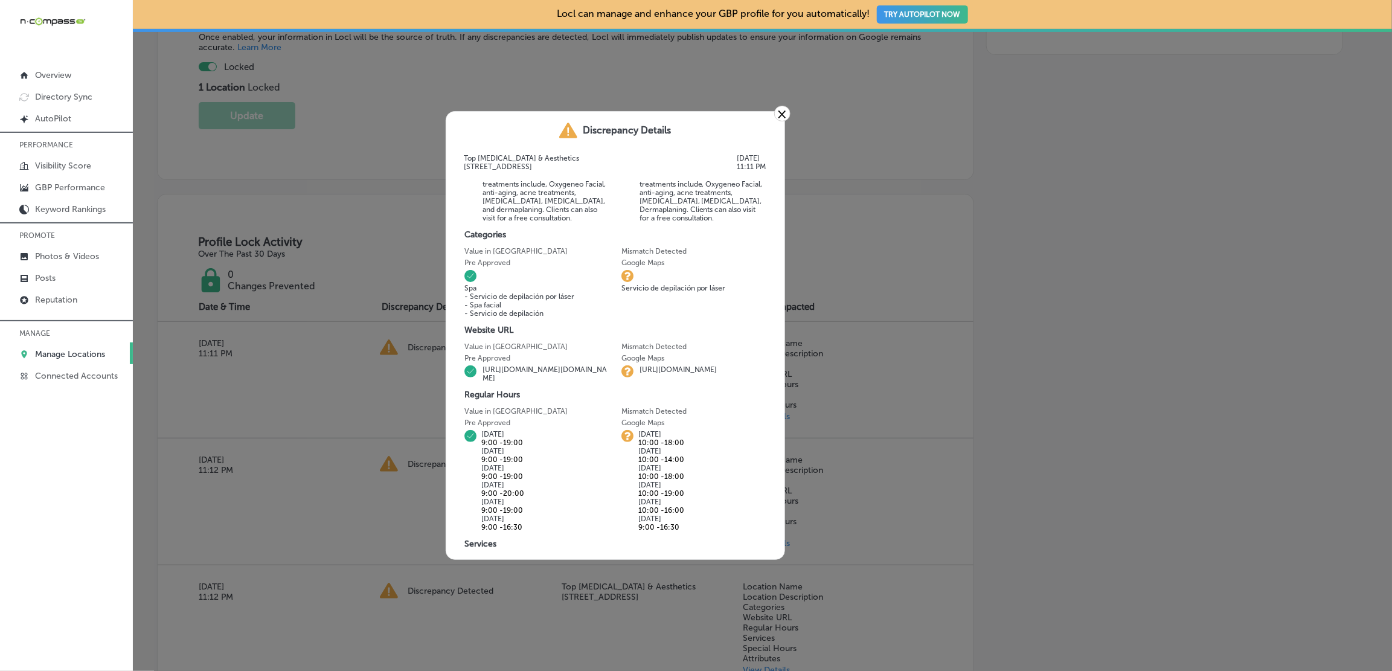
scroll to position [0, 0]
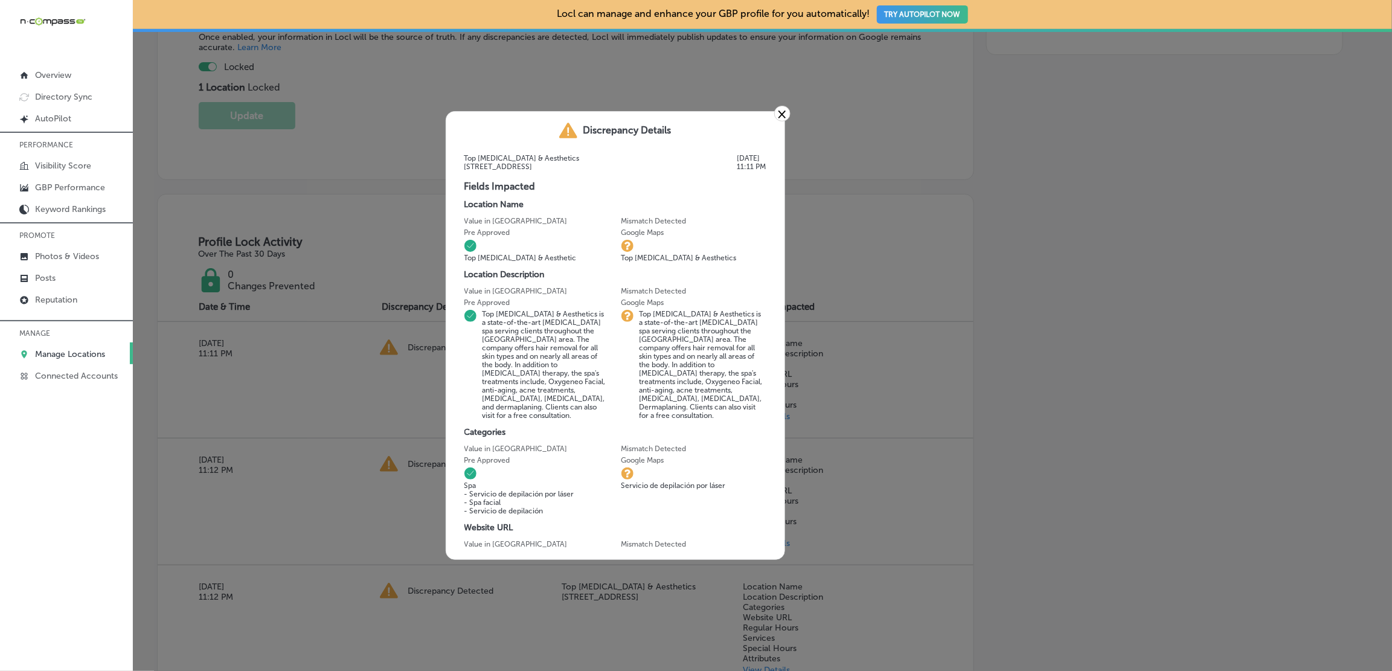
click at [783, 110] on link "×" at bounding box center [782, 114] width 16 height 16
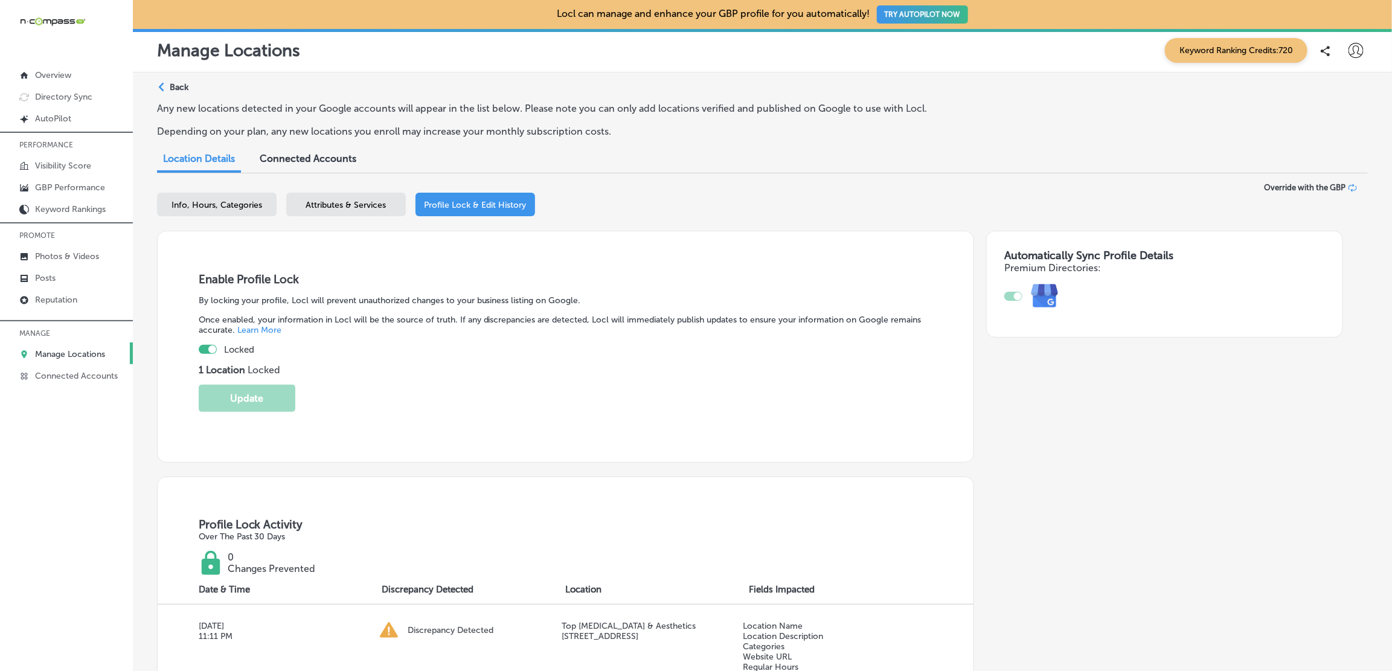
click at [185, 84] on p "Back" at bounding box center [179, 87] width 19 height 10
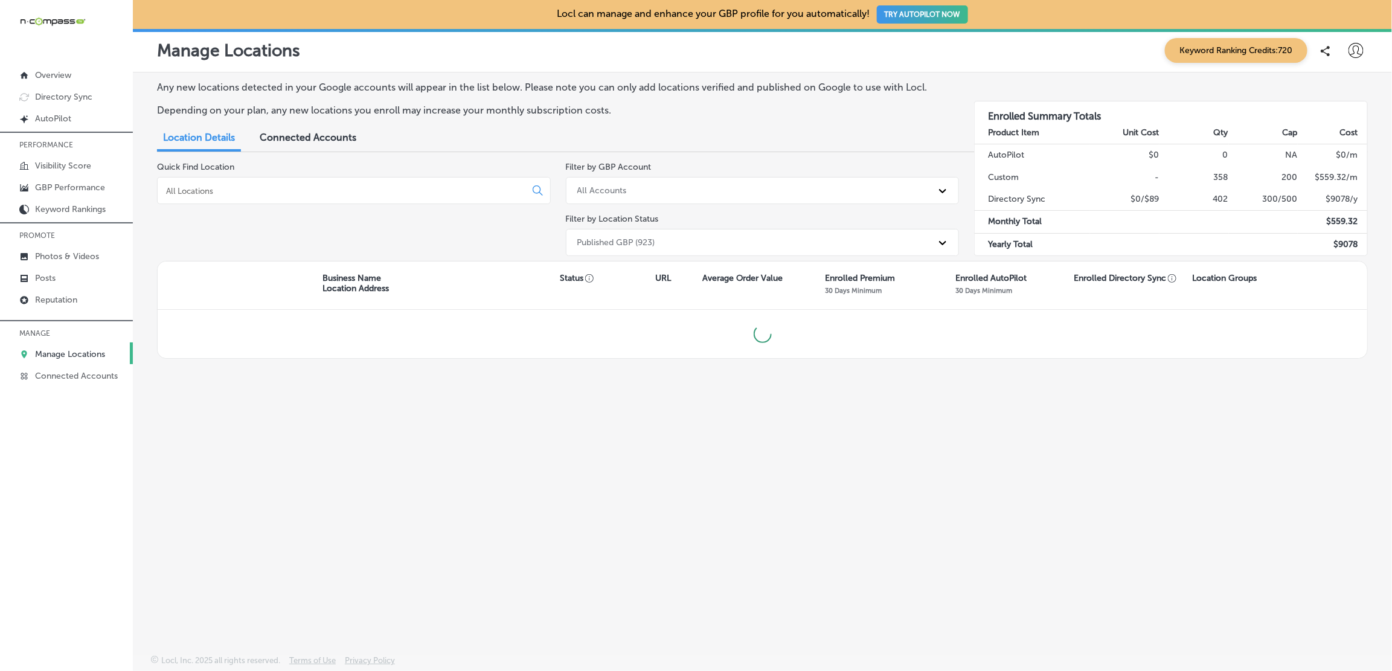
click at [214, 192] on input at bounding box center [344, 190] width 358 height 11
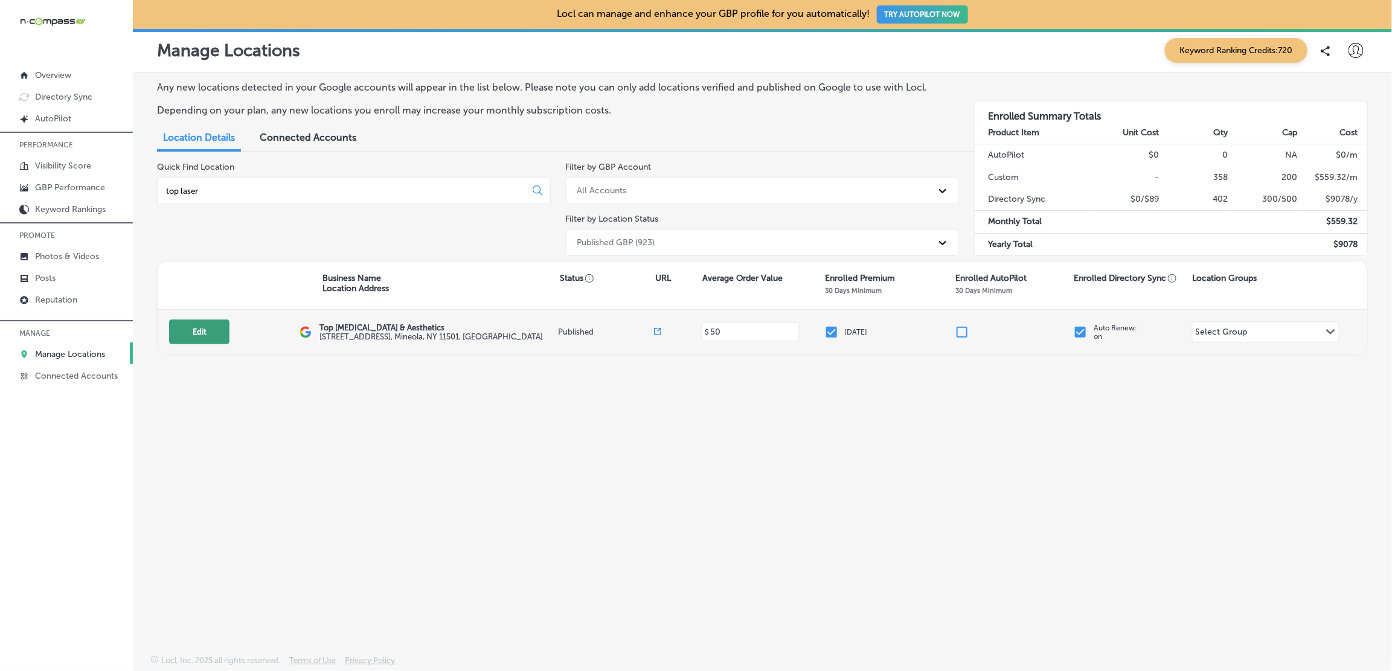
type input "top laser"
click at [217, 326] on button "Edit" at bounding box center [199, 331] width 60 height 25
select select "US"
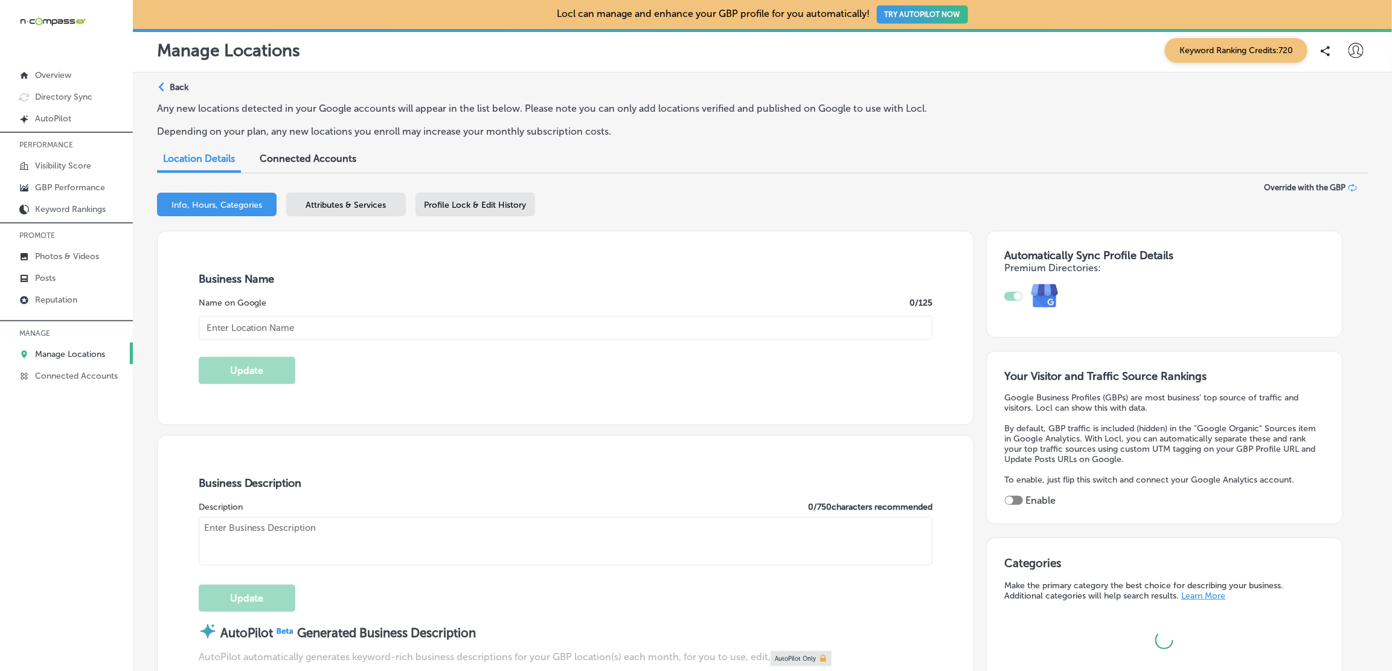
type input "Top [MEDICAL_DATA] & Aesthetics"
type input "[STREET_ADDRESS]"
type input "Mineola"
type input "11501"
type input "US"
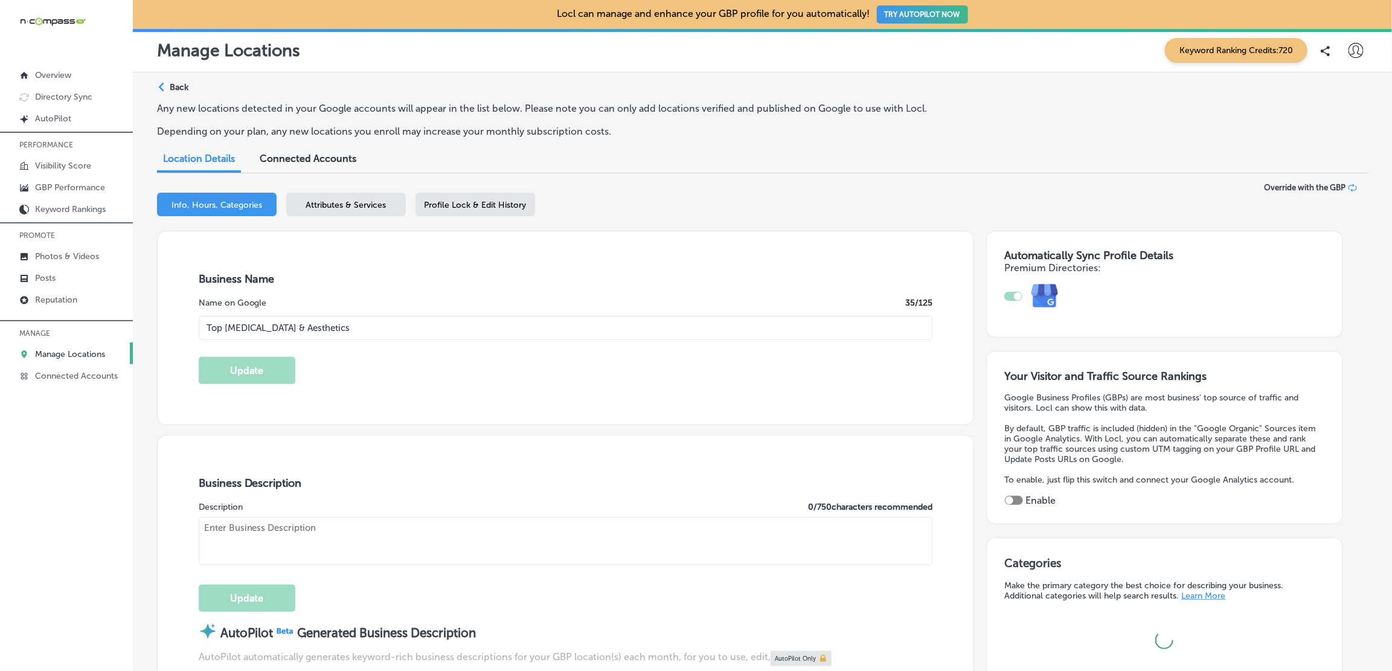
type input "[URL][DOMAIN_NAME]"
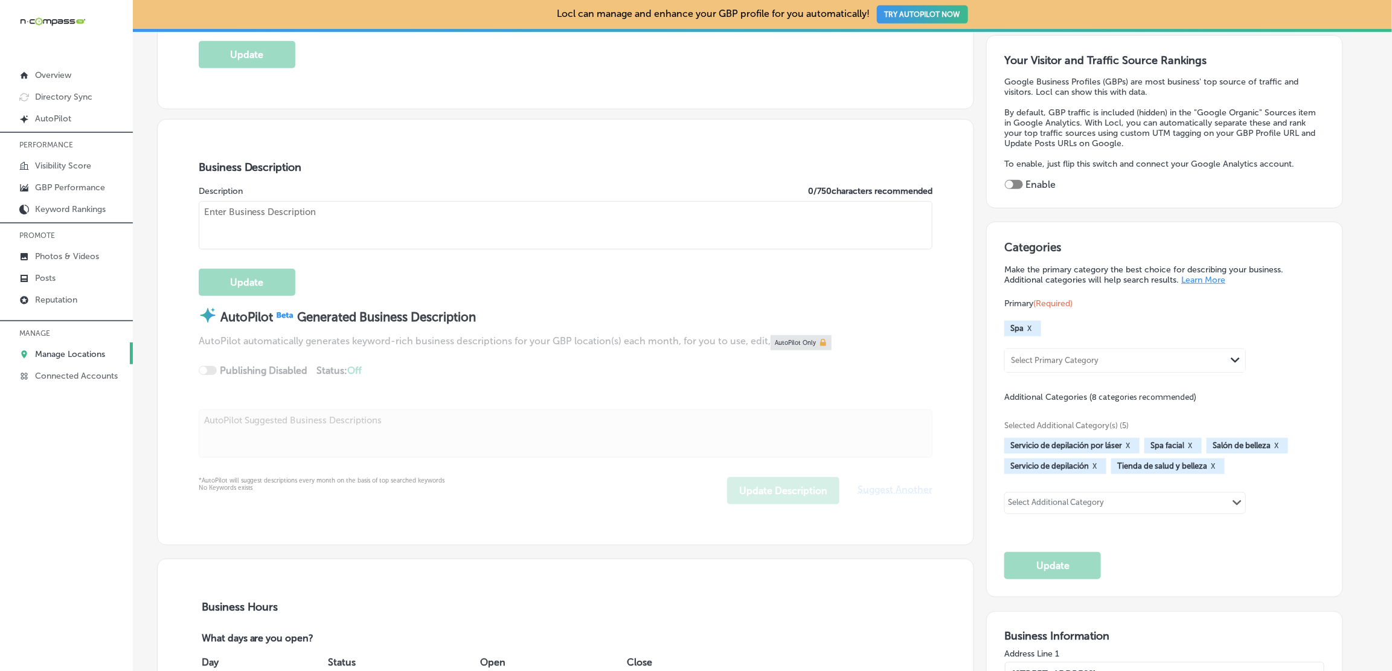
checkbox input "true"
type textarea "Top [MEDICAL_DATA] & Aesthetics is a state-of-the-art [MEDICAL_DATA] spa servin…"
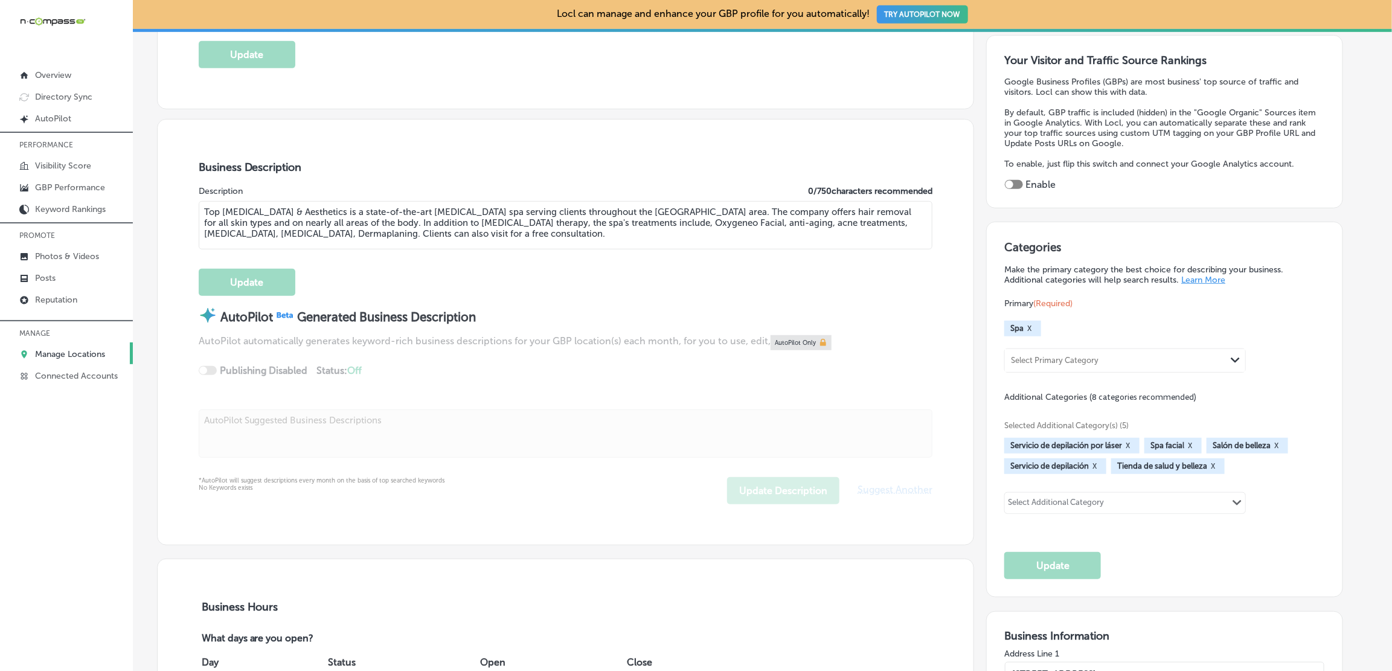
type input "[PHONE_NUMBER]"
